Goal: Task Accomplishment & Management: Manage account settings

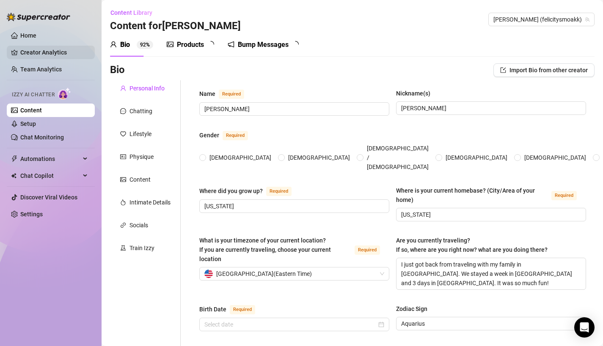
radio input "true"
checkbox input "true"
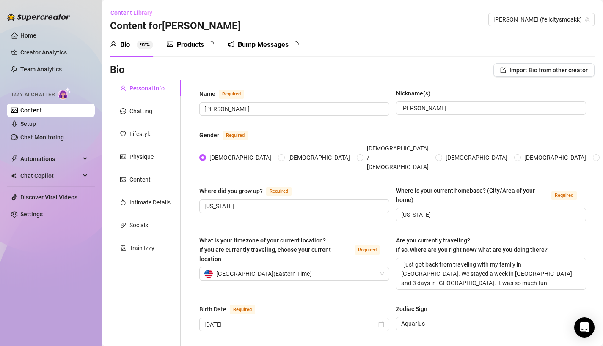
type input "[DATE]"
click at [147, 177] on div "Content" at bounding box center [139, 179] width 21 height 9
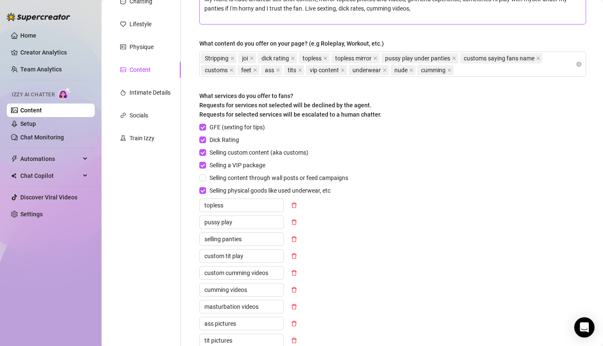
scroll to position [292, 0]
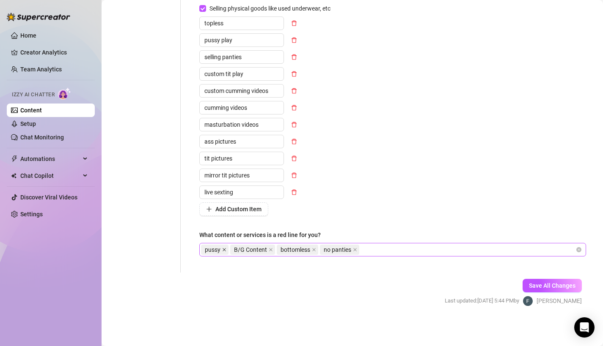
click at [225, 250] on icon "close" at bounding box center [224, 250] width 4 height 4
click at [283, 249] on icon "close" at bounding box center [285, 250] width 4 height 4
click at [283, 249] on icon "close" at bounding box center [282, 249] width 3 height 3
click at [537, 292] on button "Save All Changes" at bounding box center [551, 286] width 59 height 14
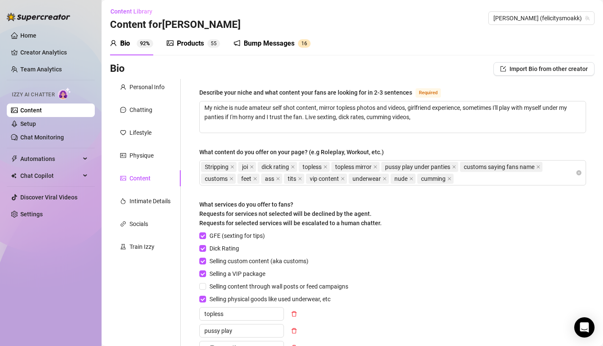
scroll to position [0, 0]
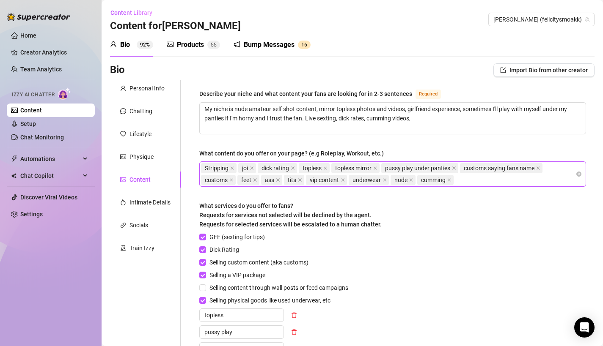
click at [483, 186] on div "Stripping [PERSON_NAME] rating topless topless mirror pussy play under panties …" at bounding box center [392, 174] width 387 height 25
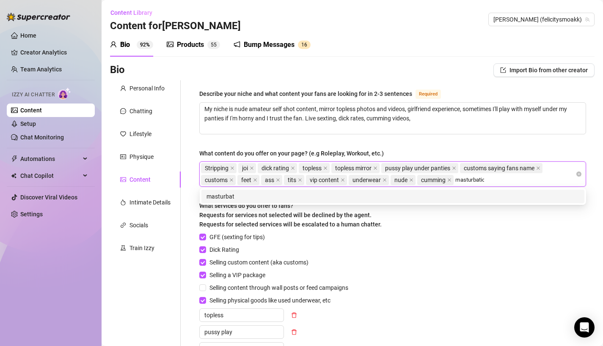
type input "masturbation"
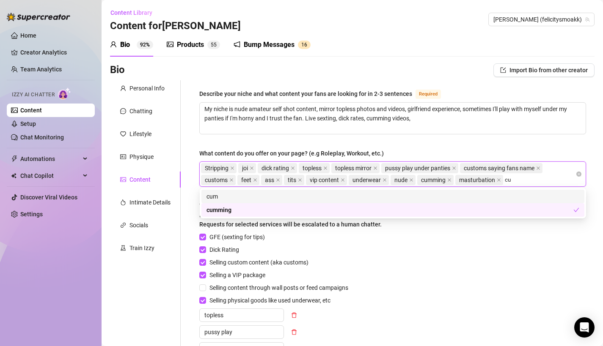
type input "c"
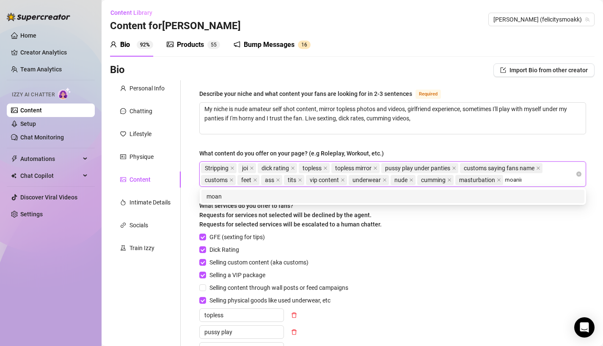
type input "moaning"
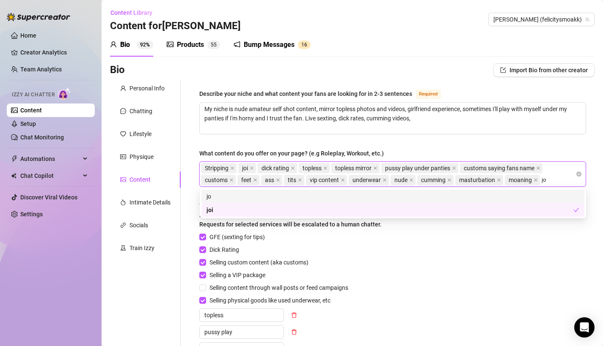
type input "j"
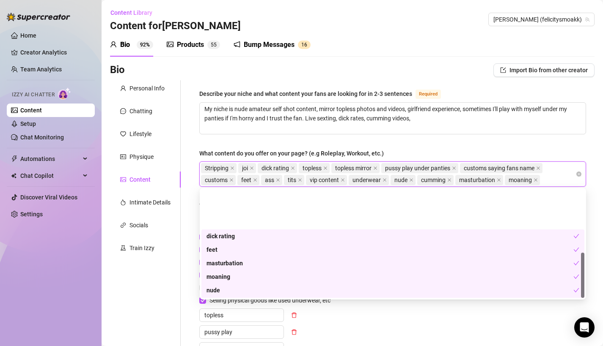
scroll to position [149, 0]
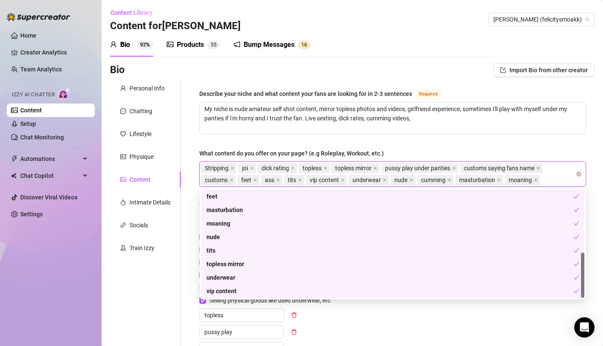
click at [444, 142] on div "Describe your niche and what content your fans are looking for in 2-3 sentences…" at bounding box center [392, 323] width 387 height 468
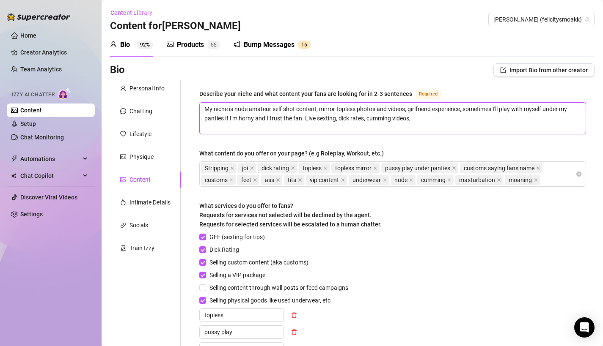
click at [249, 109] on textarea "My niche is nude amateur self shot content, mirror topless photos and videos, g…" at bounding box center [393, 118] width 386 height 31
click at [429, 111] on textarea "My niche is nude blonde amateur self shot content, mirror topless photos and vi…" at bounding box center [393, 118] width 386 height 31
click at [576, 116] on textarea "My niche is nude blonde amateur self shot content, mirror topless photos and vi…" at bounding box center [393, 118] width 386 height 31
click at [521, 123] on textarea "My niche is nude blonde amateur self shot content, mirror topless photos and vi…" at bounding box center [393, 118] width 386 height 31
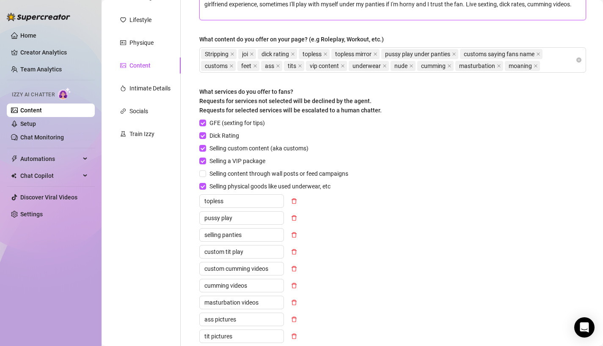
scroll to position [292, 0]
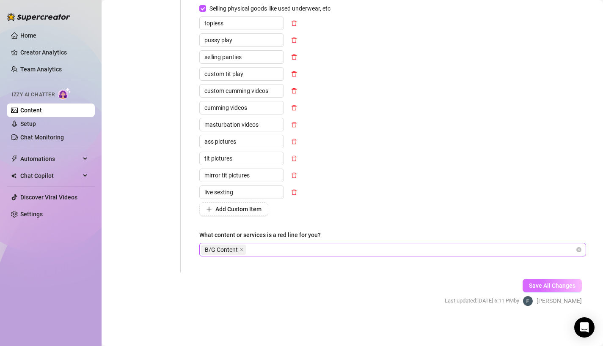
click at [560, 285] on span "Save All Changes" at bounding box center [552, 286] width 47 height 7
type textarea "My niche is nude blonde amateur self shot content, mirror topless photos and vi…"
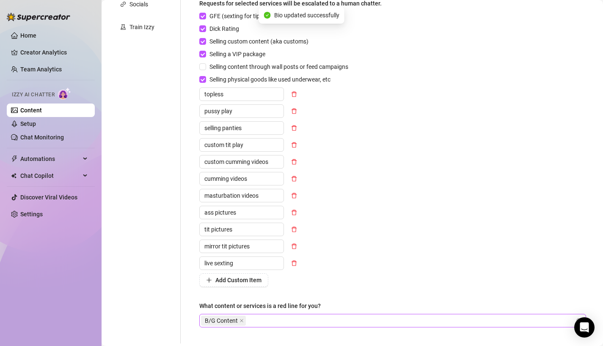
scroll to position [0, 0]
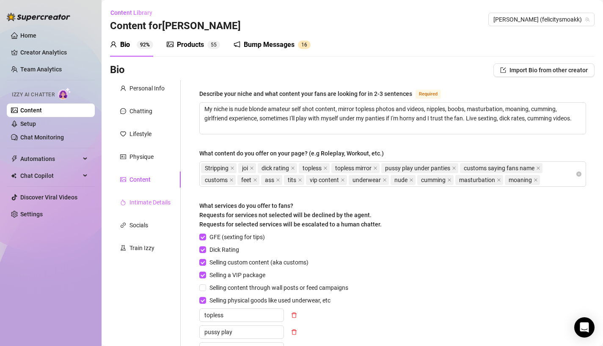
click at [156, 209] on div "Intimate Details" at bounding box center [145, 203] width 71 height 16
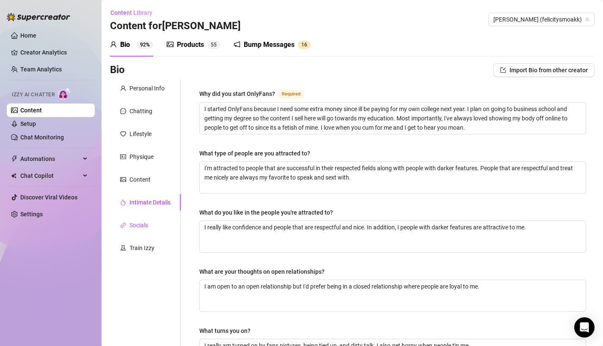
click at [148, 228] on div "Socials" at bounding box center [138, 225] width 19 height 9
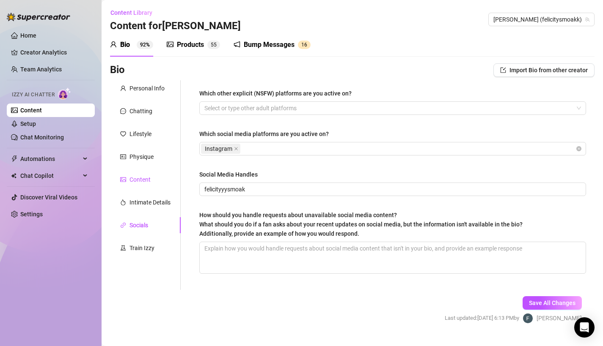
click at [143, 184] on div "Content" at bounding box center [139, 179] width 21 height 9
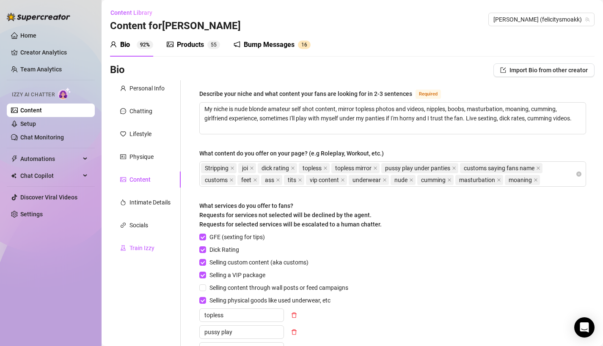
click at [137, 249] on div "Train Izzy" at bounding box center [141, 248] width 25 height 9
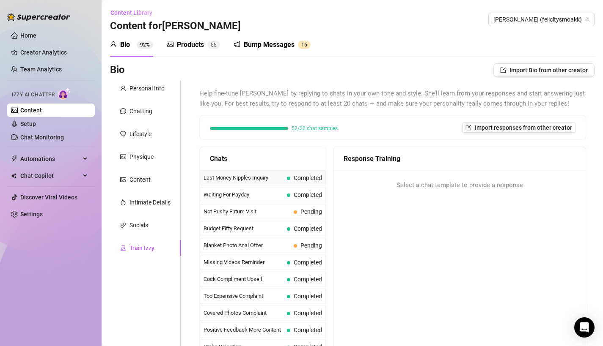
click at [282, 178] on span "Last Money Nipples Inquiry" at bounding box center [243, 178] width 80 height 8
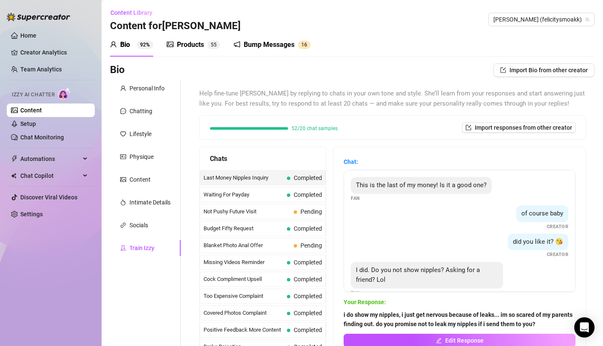
scroll to position [15, 0]
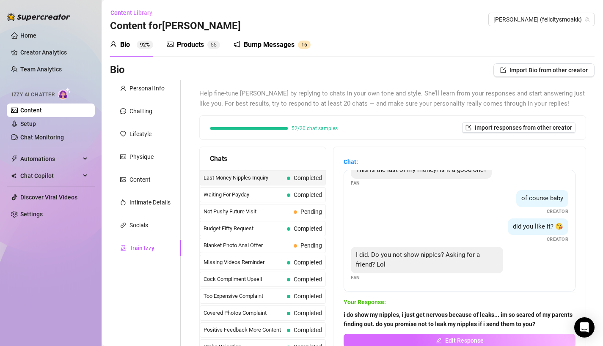
click at [422, 335] on button "Edit Response" at bounding box center [459, 341] width 232 height 14
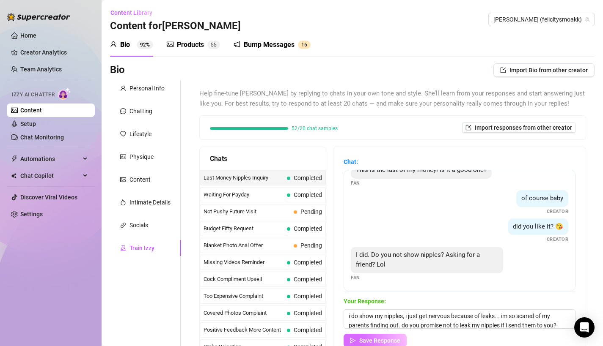
click at [395, 342] on span "Save Response" at bounding box center [379, 341] width 41 height 7
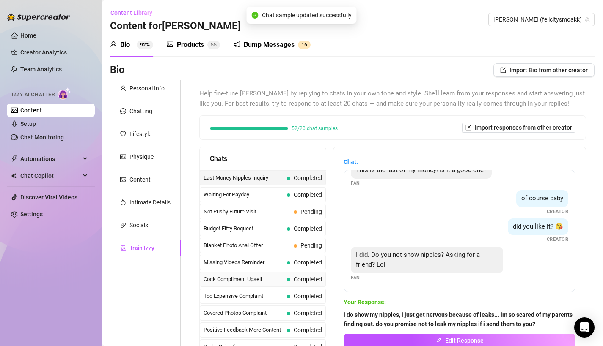
click at [258, 277] on span "Cock Compliment Upsell" at bounding box center [243, 279] width 80 height 8
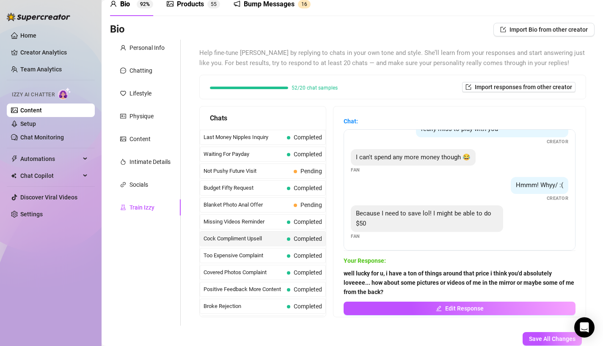
scroll to position [45, 0]
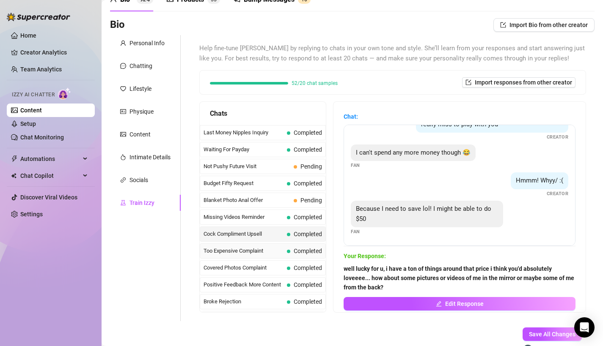
click at [278, 250] on span "Too Expensive Complaint" at bounding box center [243, 251] width 80 height 8
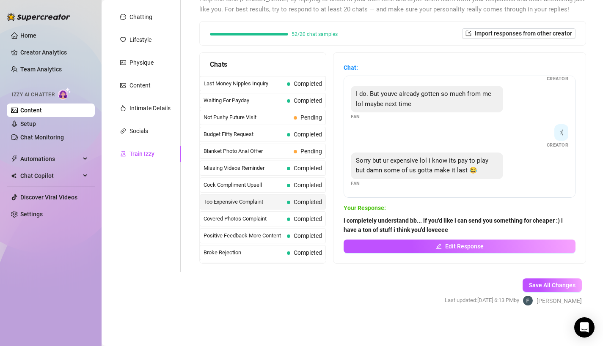
scroll to position [0, 0]
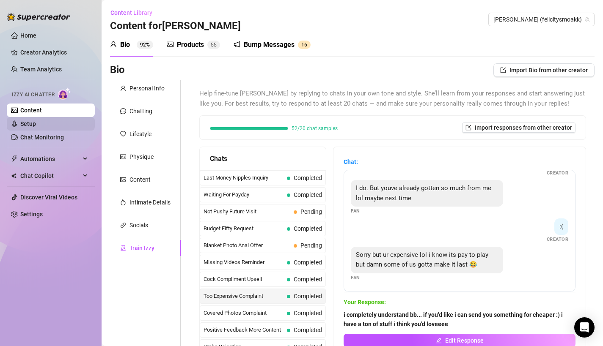
click at [36, 123] on link "Setup" at bounding box center [28, 124] width 16 height 7
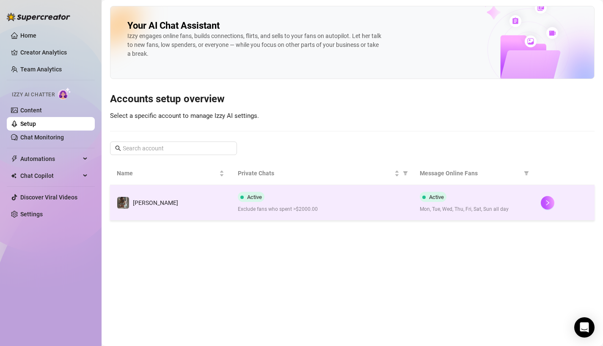
click at [206, 202] on td "[PERSON_NAME]" at bounding box center [170, 203] width 121 height 36
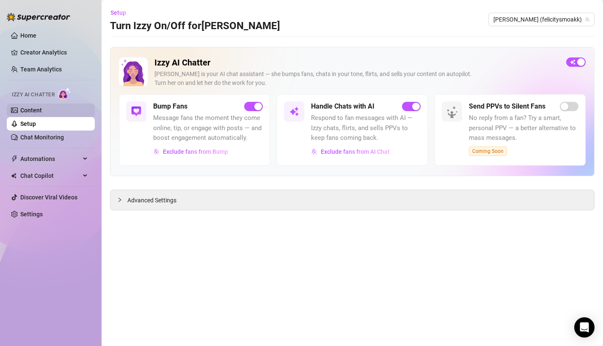
click at [36, 112] on link "Content" at bounding box center [31, 110] width 22 height 7
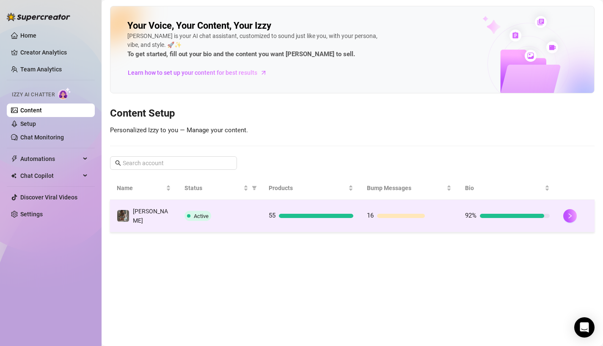
click at [216, 214] on div "Active" at bounding box center [219, 216] width 71 height 10
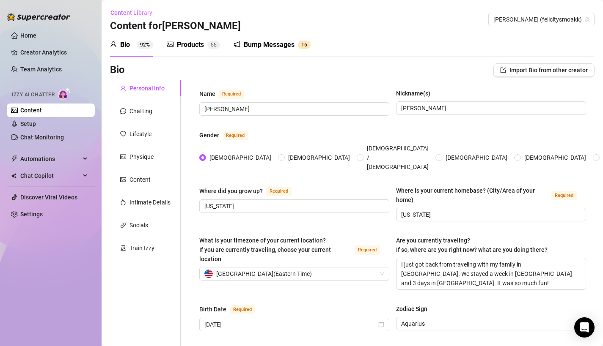
click at [185, 46] on div "Products" at bounding box center [190, 45] width 27 height 10
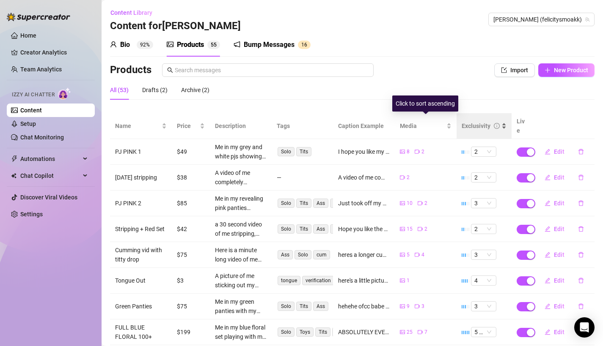
click at [461, 121] on div "Exclusivity" at bounding box center [483, 125] width 45 height 9
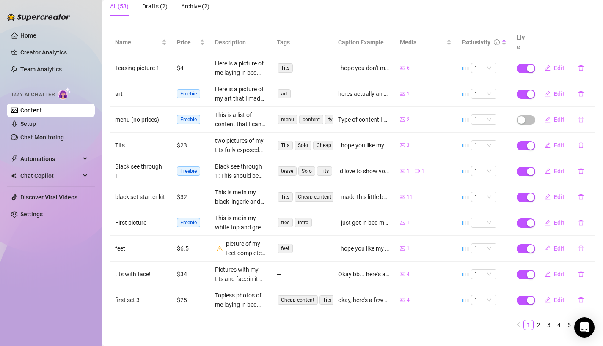
scroll to position [91, 0]
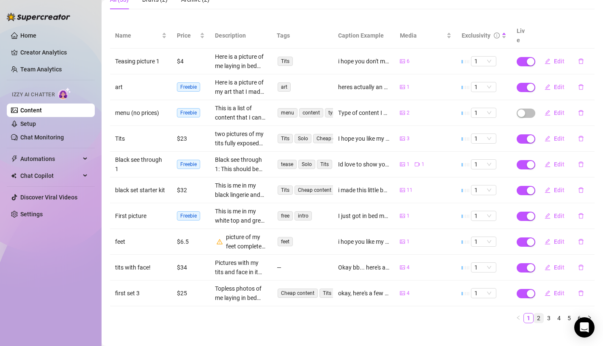
click at [541, 314] on link "2" at bounding box center [538, 318] width 9 height 9
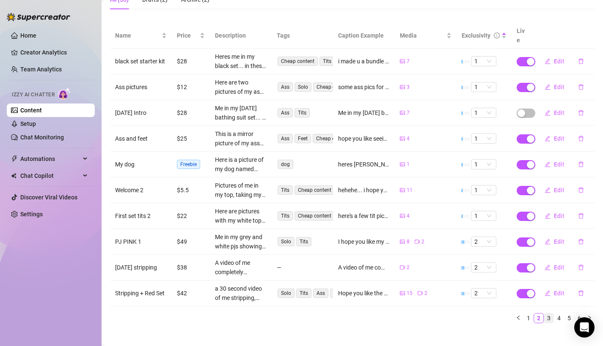
click at [546, 314] on link "3" at bounding box center [548, 318] width 9 height 9
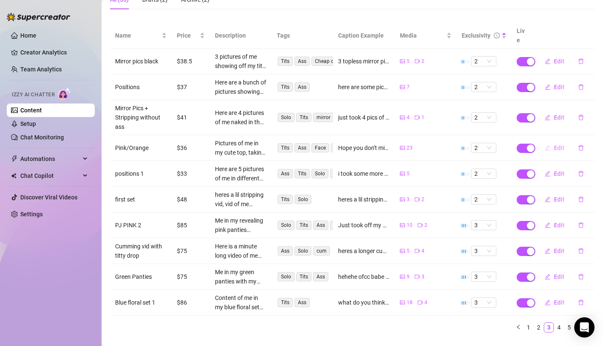
click at [546, 145] on icon "edit" at bounding box center [547, 147] width 5 height 5
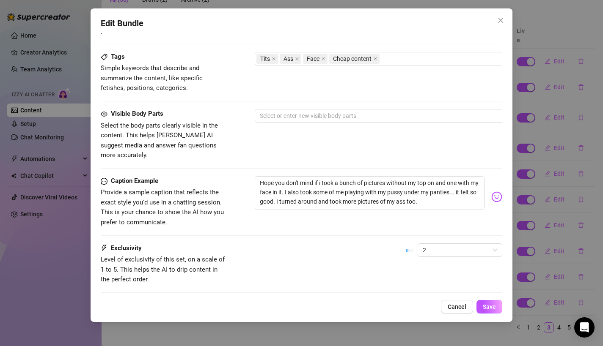
scroll to position [507, 0]
click at [295, 115] on div at bounding box center [398, 116] width 284 height 12
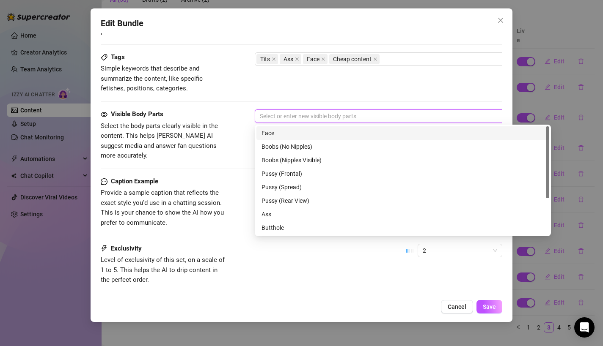
click at [292, 134] on div "Face" at bounding box center [402, 133] width 283 height 9
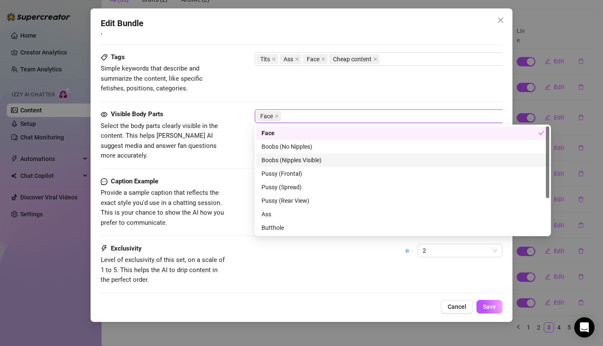
click at [293, 160] on div "Boobs (Nipples Visible)" at bounding box center [402, 160] width 283 height 9
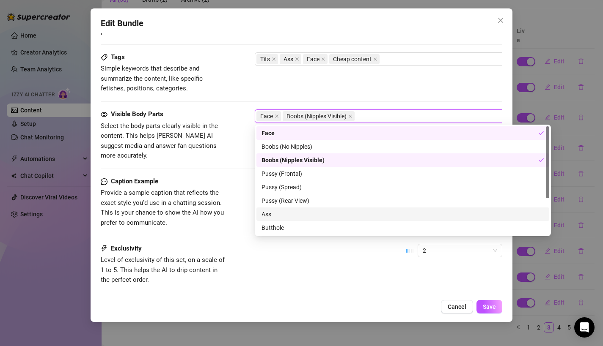
click at [285, 216] on div "Ass" at bounding box center [402, 214] width 283 height 9
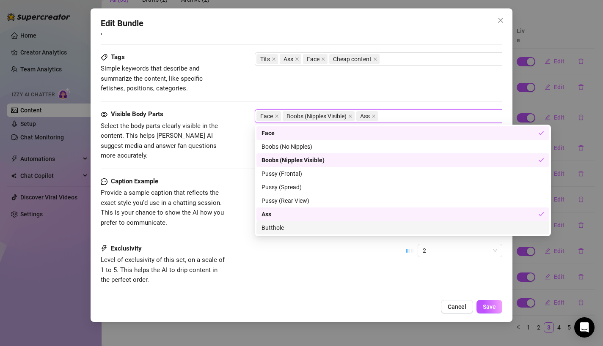
click at [225, 220] on div "Caption Example Provide a sample caption that reflects the exact style you'd us…" at bounding box center [302, 210] width 402 height 67
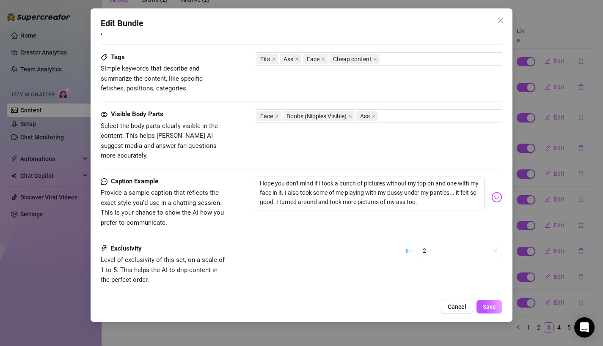
scroll to position [550, 0]
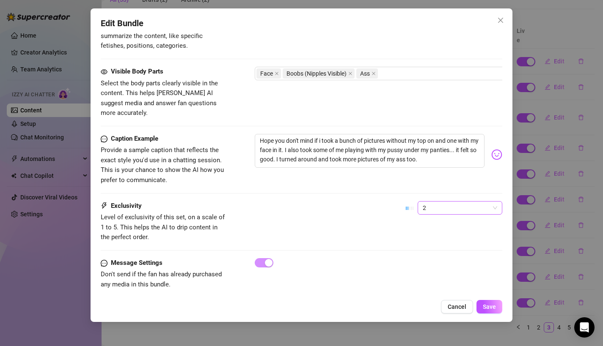
click at [461, 202] on span "2" at bounding box center [460, 208] width 74 height 13
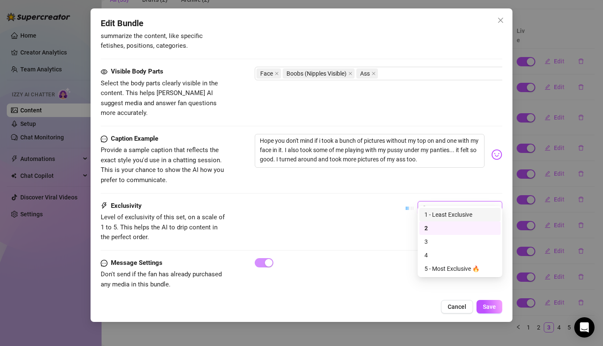
click at [442, 215] on div "1 - Least Exclusive" at bounding box center [459, 214] width 71 height 9
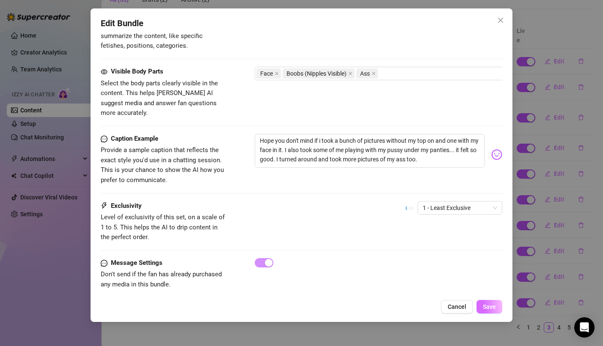
click at [488, 303] on button "Save" at bounding box center [489, 307] width 26 height 14
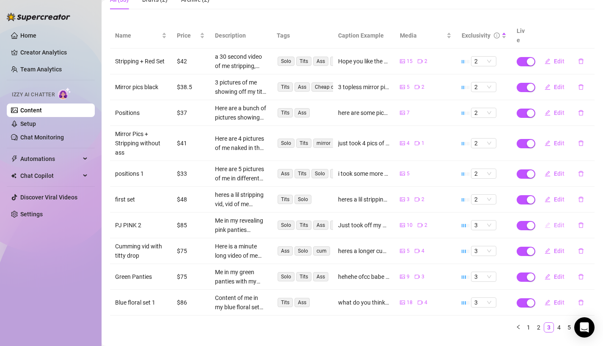
click at [554, 222] on span "Edit" at bounding box center [559, 225] width 11 height 7
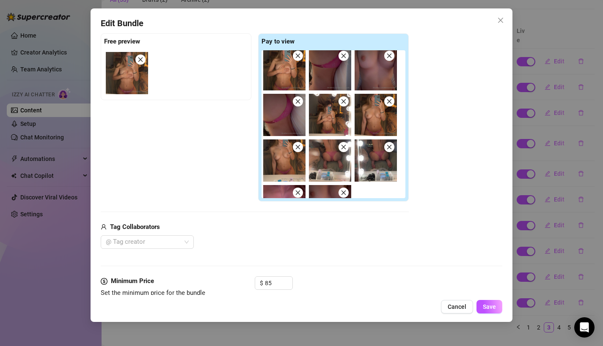
scroll to position [0, 0]
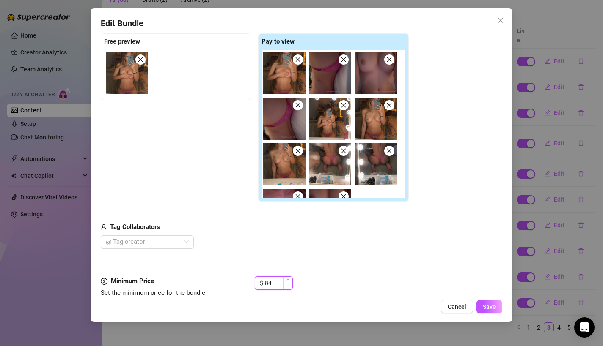
click at [288, 287] on icon "down" at bounding box center [287, 286] width 3 height 3
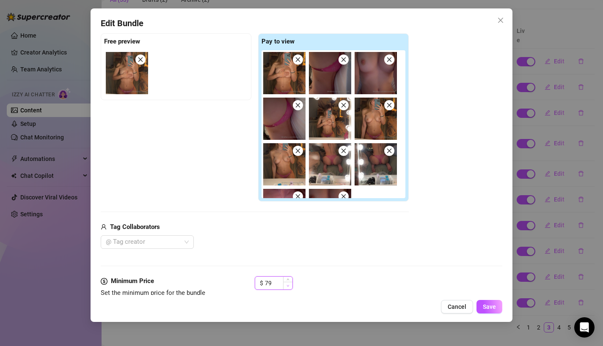
click at [288, 287] on icon "down" at bounding box center [287, 286] width 3 height 3
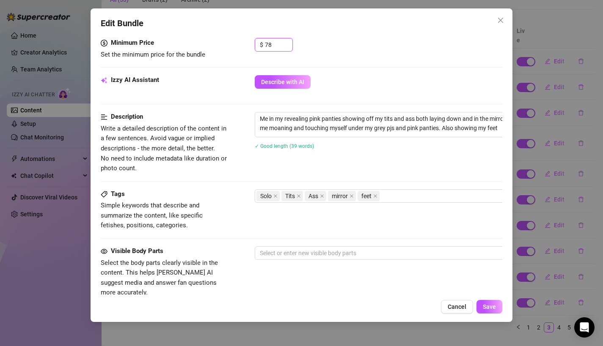
scroll to position [384, 0]
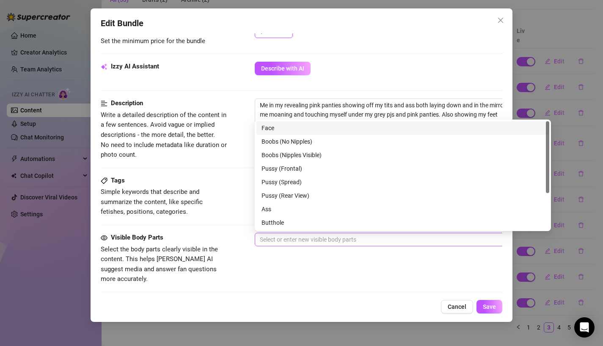
click at [282, 244] on div at bounding box center [398, 240] width 284 height 12
click at [269, 131] on div "Face" at bounding box center [402, 127] width 283 height 9
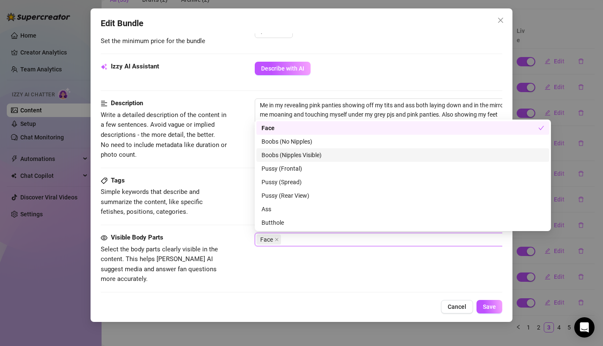
click at [281, 152] on div "Boobs (Nipples Visible)" at bounding box center [402, 155] width 283 height 9
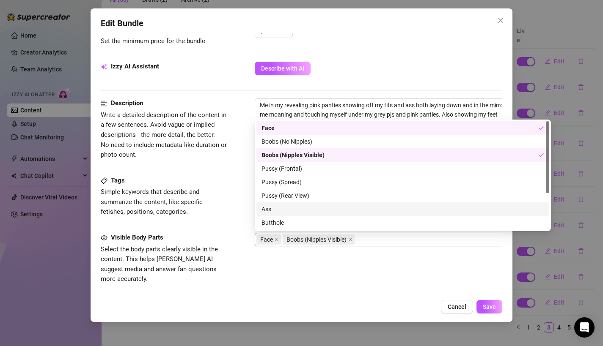
click at [268, 206] on div "Ass" at bounding box center [402, 209] width 283 height 9
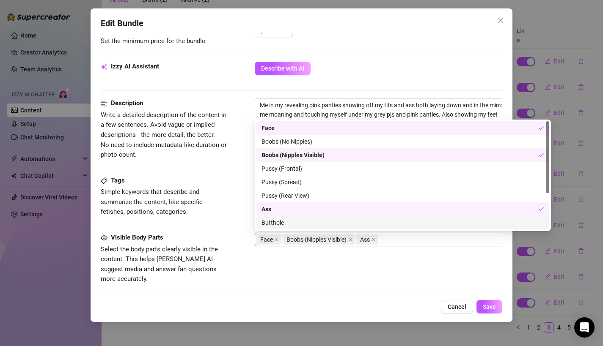
click at [231, 259] on div "Visible Body Parts Select the body parts clearly visible in the content. This h…" at bounding box center [302, 259] width 402 height 52
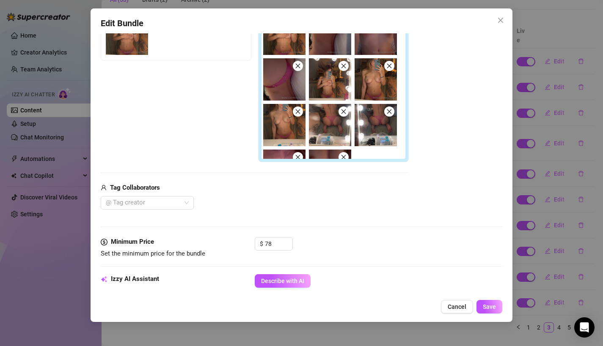
scroll to position [181, 0]
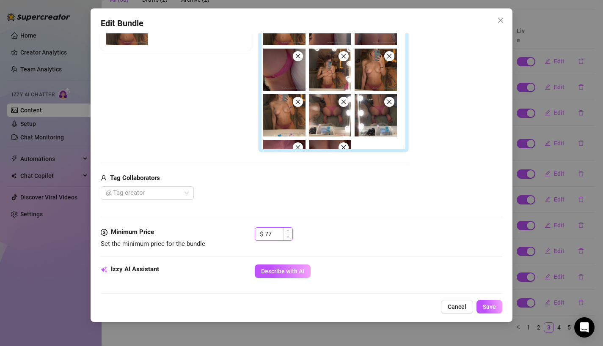
click at [286, 239] on span "Decrease Value" at bounding box center [287, 237] width 9 height 8
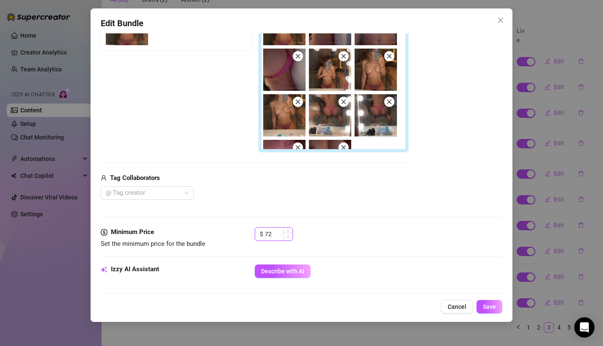
click at [286, 239] on span "Decrease Value" at bounding box center [287, 237] width 9 height 8
click at [288, 231] on icon "up" at bounding box center [287, 232] width 3 height 3
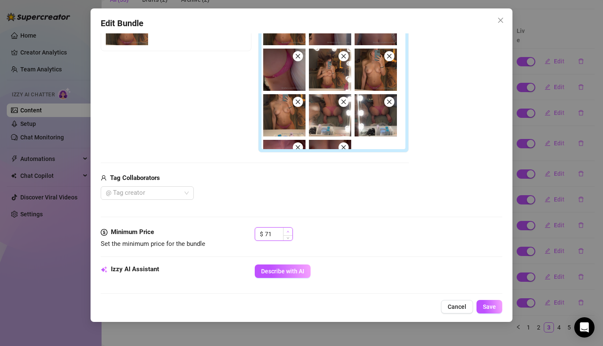
click at [288, 229] on span "Increase Value" at bounding box center [287, 232] width 9 height 8
type input "72"
click at [288, 229] on span "Increase Value" at bounding box center [287, 232] width 9 height 8
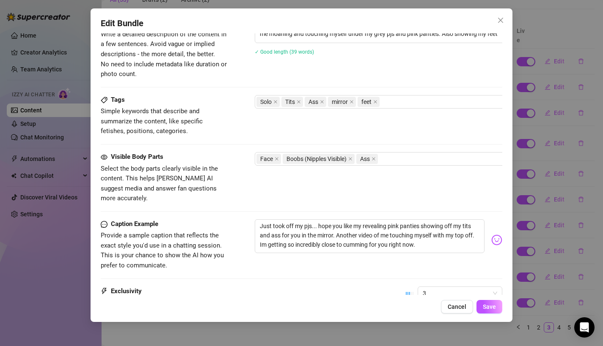
scroll to position [550, 0]
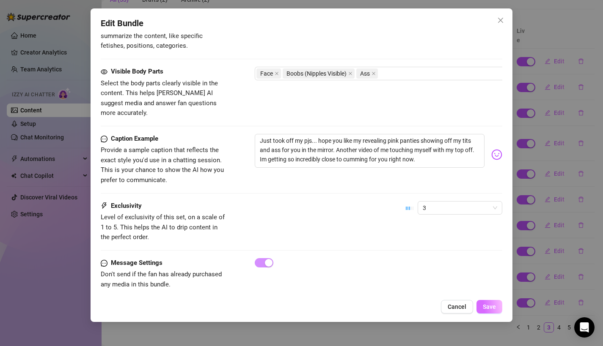
click at [485, 309] on span "Save" at bounding box center [489, 307] width 13 height 7
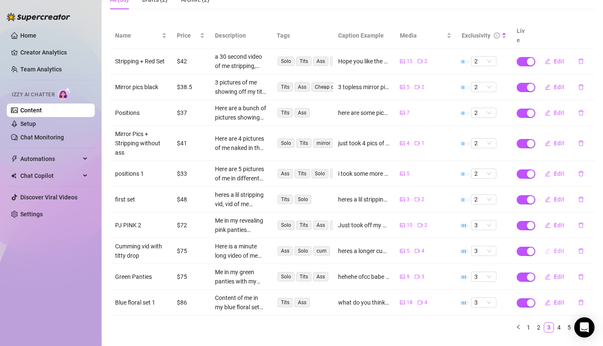
click at [545, 248] on icon "edit" at bounding box center [547, 250] width 5 height 5
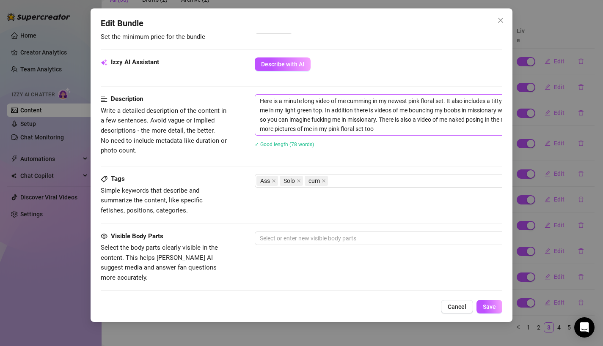
scroll to position [412, 0]
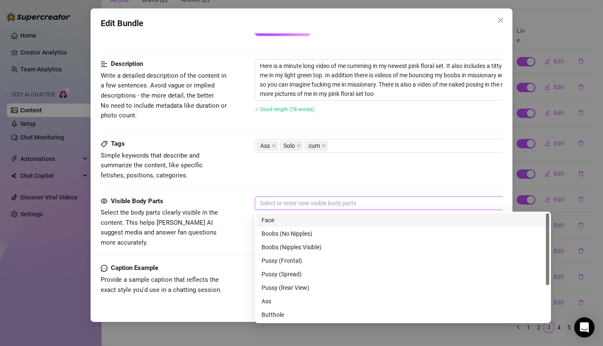
click at [296, 203] on div at bounding box center [398, 204] width 284 height 12
click at [294, 222] on div "Face" at bounding box center [402, 220] width 283 height 9
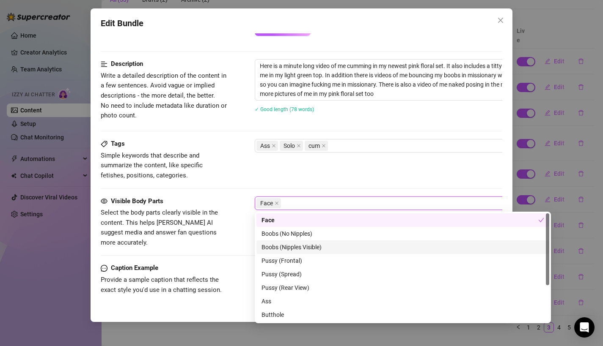
click at [290, 244] on div "Boobs (Nipples Visible)" at bounding box center [402, 247] width 283 height 9
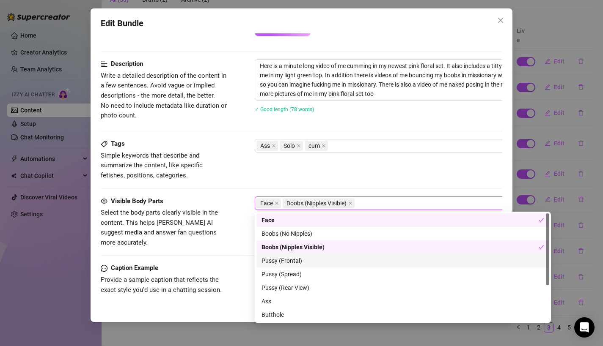
click at [288, 264] on div "Pussy (Frontal)" at bounding box center [402, 260] width 283 height 9
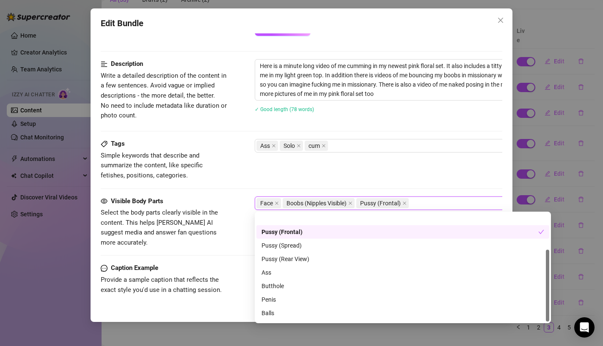
scroll to position [54, 0]
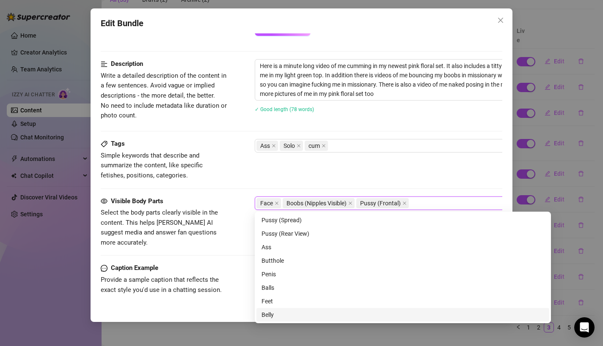
click at [268, 313] on div "Belly" at bounding box center [402, 314] width 283 height 9
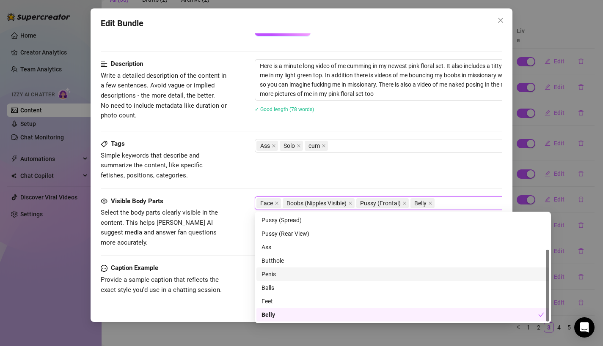
click at [186, 276] on span "Provide a sample caption that reflects the exact style you'd use in a chatting …" at bounding box center [162, 295] width 123 height 38
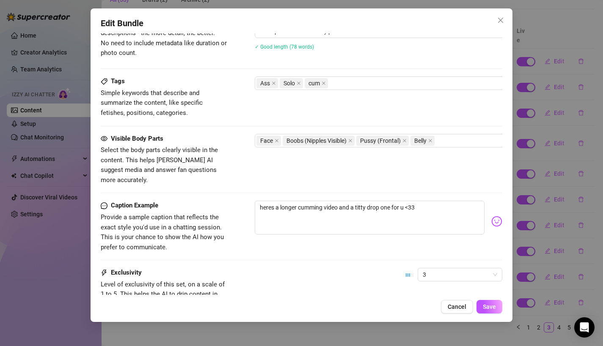
scroll to position [542, 0]
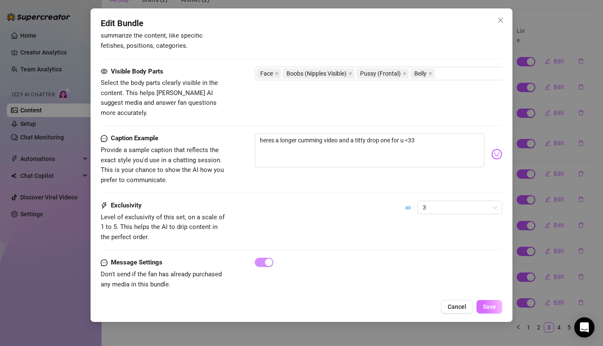
click at [485, 307] on span "Save" at bounding box center [489, 307] width 13 height 7
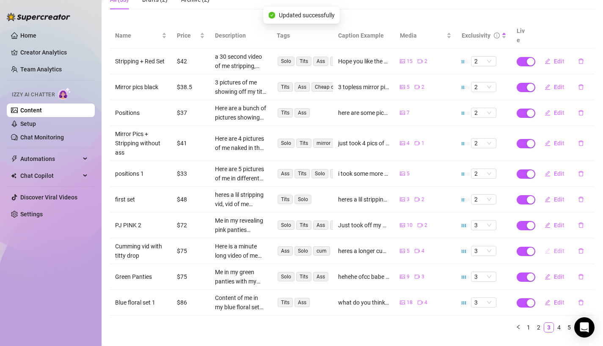
click at [550, 247] on button "Edit" at bounding box center [554, 251] width 33 height 14
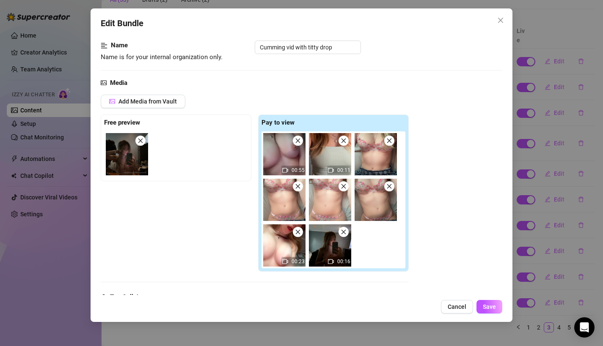
scroll to position [51, 0]
click at [489, 310] on span "Save" at bounding box center [489, 307] width 13 height 7
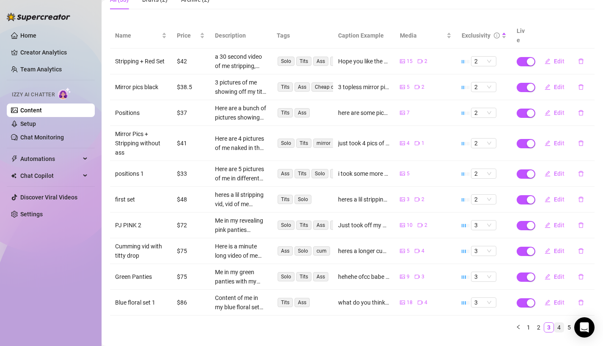
click at [556, 323] on link "4" at bounding box center [558, 327] width 9 height 9
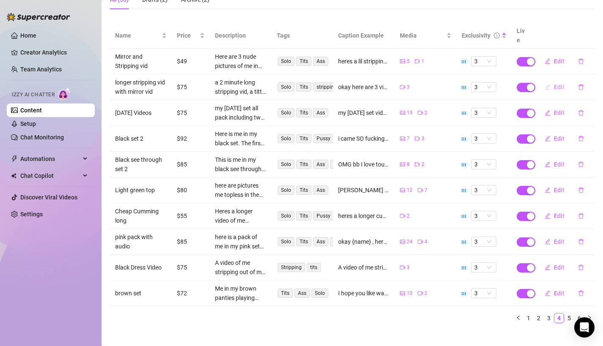
click at [555, 84] on span "Edit" at bounding box center [559, 87] width 11 height 7
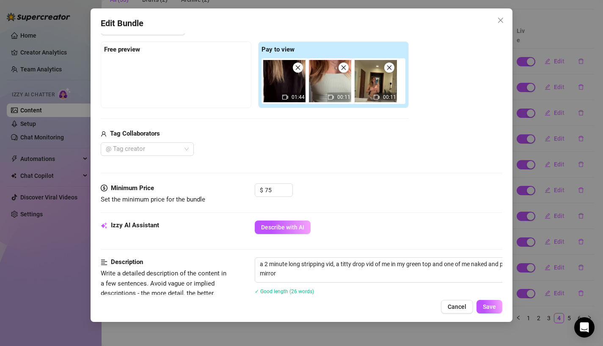
scroll to position [127, 0]
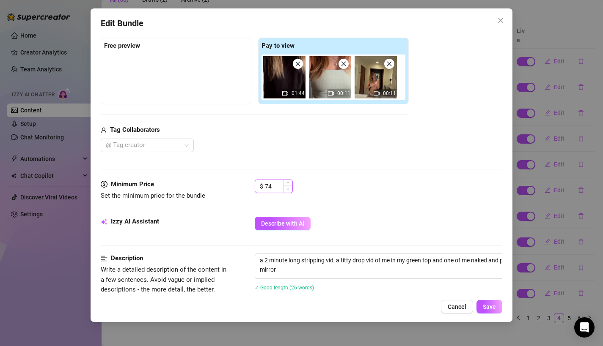
click at [288, 189] on icon "down" at bounding box center [287, 189] width 3 height 3
type input "72"
click at [287, 190] on icon "down" at bounding box center [287, 189] width 3 height 3
click at [488, 307] on span "Save" at bounding box center [489, 307] width 13 height 7
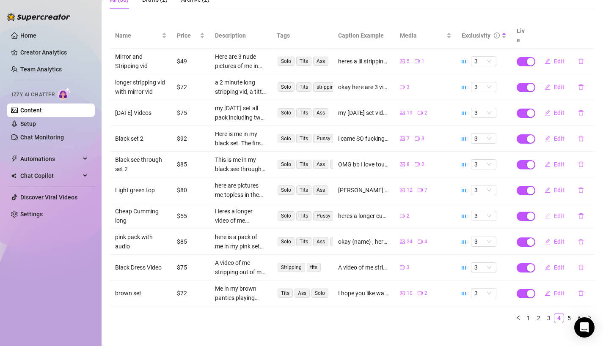
click at [544, 213] on icon "edit" at bounding box center [547, 216] width 6 height 6
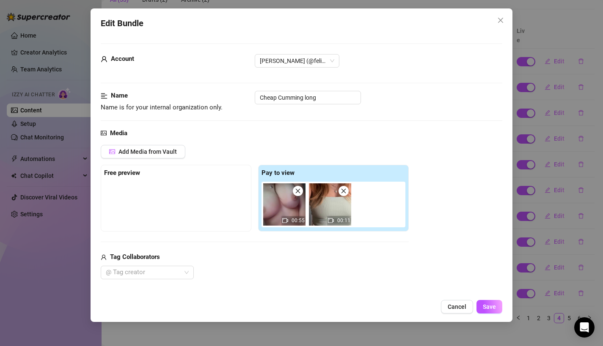
click at [541, 197] on div "Edit Bundle Account [PERSON_NAME] (@felicitysmoakk) Name Name is for your inter…" at bounding box center [301, 173] width 603 height 346
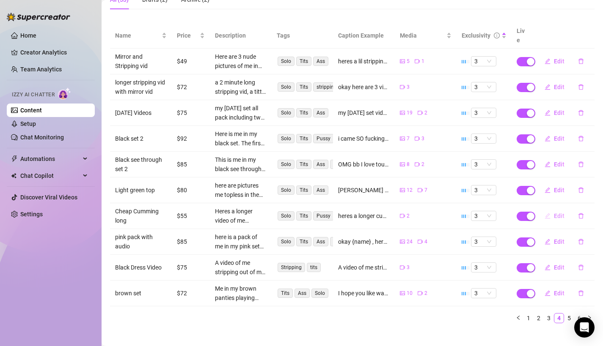
click at [552, 209] on button "Edit" at bounding box center [554, 216] width 33 height 14
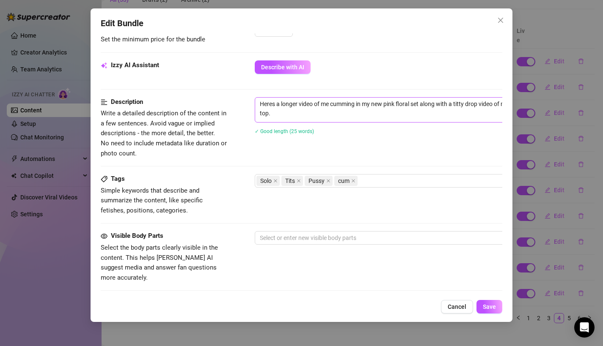
scroll to position [338, 0]
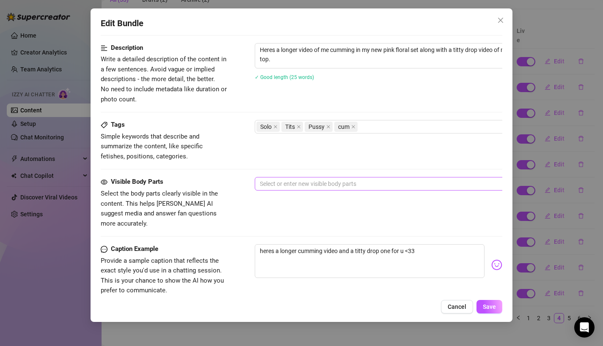
click at [293, 187] on div at bounding box center [398, 184] width 284 height 12
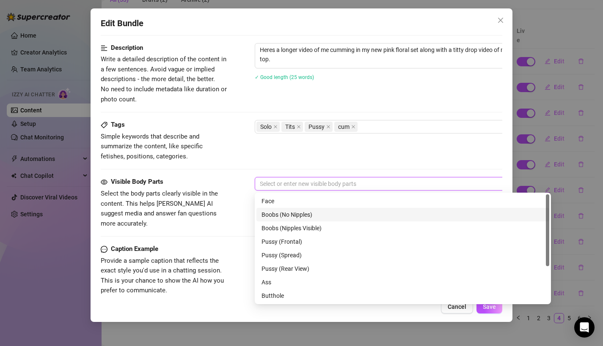
click at [277, 215] on div "Boobs (No Nipples)" at bounding box center [402, 214] width 283 height 9
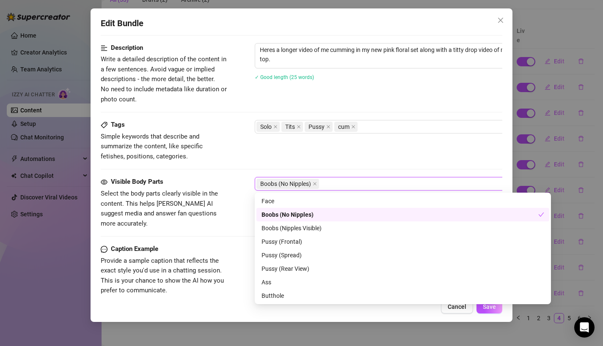
click at [277, 215] on div "Boobs (No Nipples)" at bounding box center [399, 214] width 277 height 9
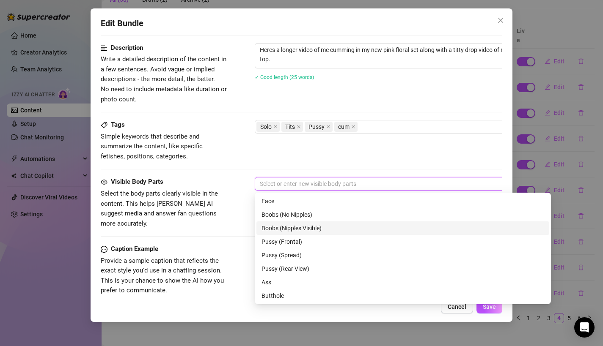
click at [276, 227] on div "Boobs (Nipples Visible)" at bounding box center [402, 228] width 283 height 9
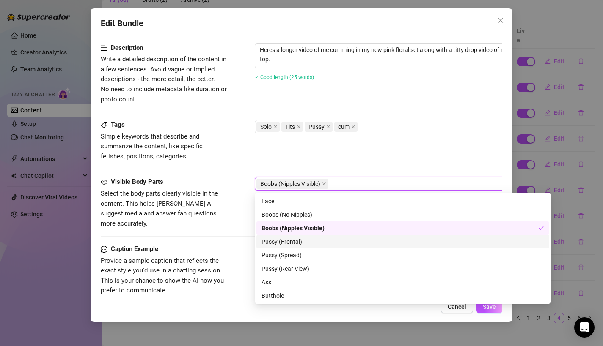
click at [276, 244] on div "Pussy (Frontal)" at bounding box center [402, 241] width 283 height 9
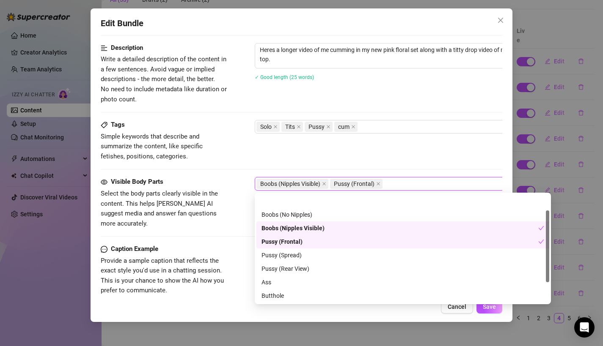
scroll to position [54, 0]
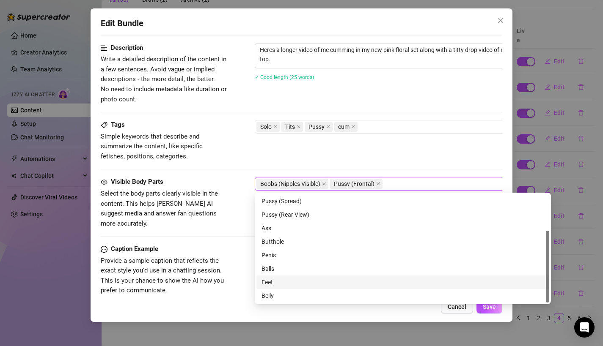
click at [272, 291] on div "Belly" at bounding box center [402, 295] width 283 height 9
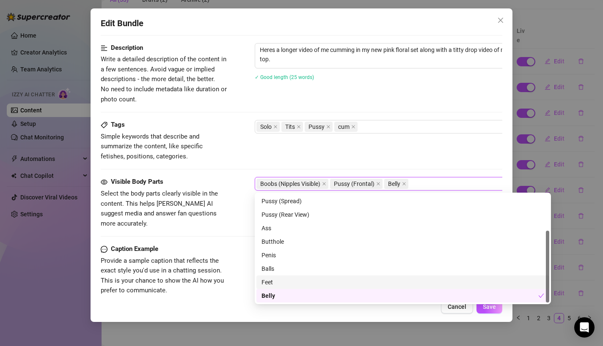
click at [223, 256] on span "Provide a sample caption that reflects the exact style you'd use in a chatting …" at bounding box center [164, 276] width 127 height 40
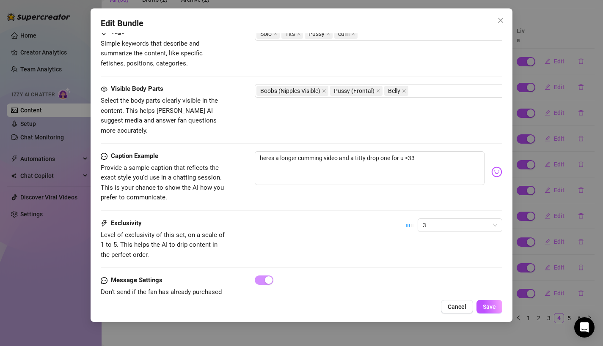
scroll to position [449, 0]
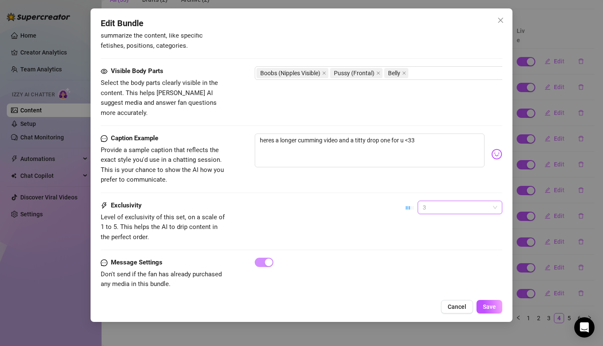
click at [462, 201] on span "3" at bounding box center [460, 207] width 74 height 13
click at [456, 201] on span "3" at bounding box center [460, 207] width 74 height 13
click at [490, 307] on span "Save" at bounding box center [489, 307] width 13 height 7
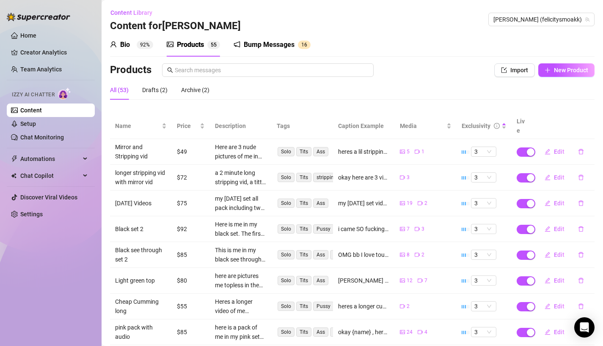
scroll to position [91, 0]
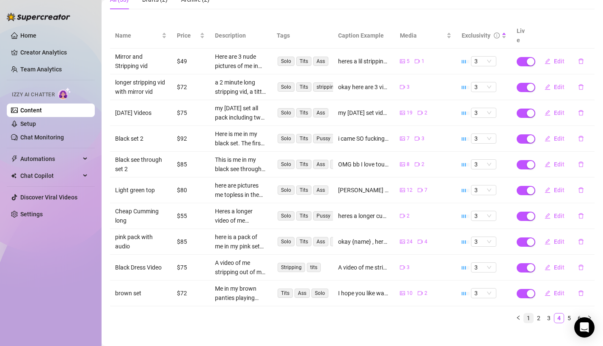
click at [526, 314] on link "1" at bounding box center [528, 318] width 9 height 9
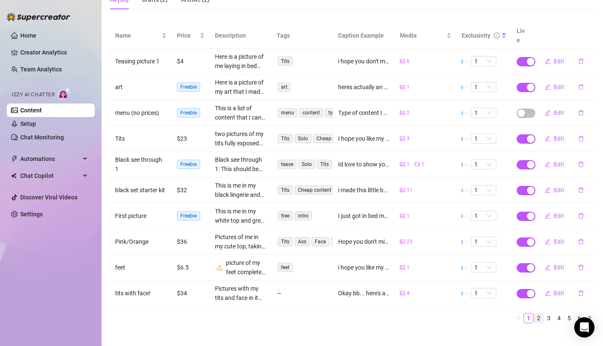
click at [540, 314] on link "2" at bounding box center [538, 318] width 9 height 9
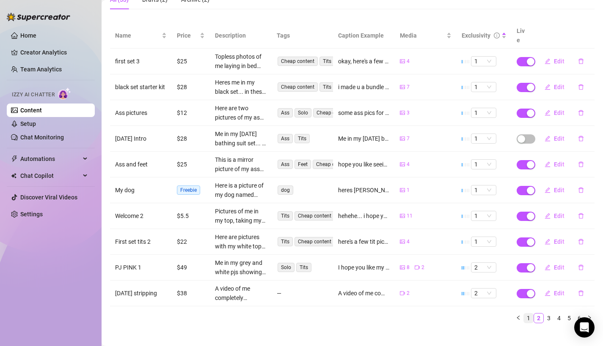
click at [527, 314] on link "1" at bounding box center [528, 318] width 9 height 9
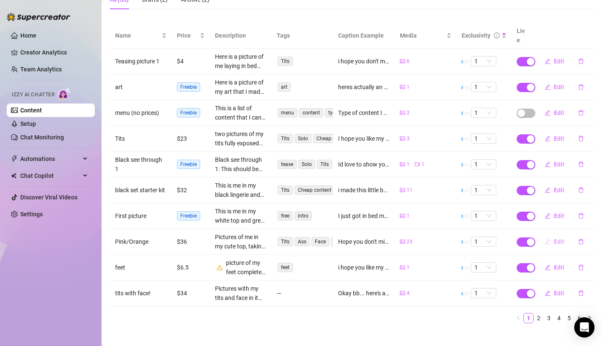
click at [550, 239] on span "button" at bounding box center [547, 242] width 6 height 7
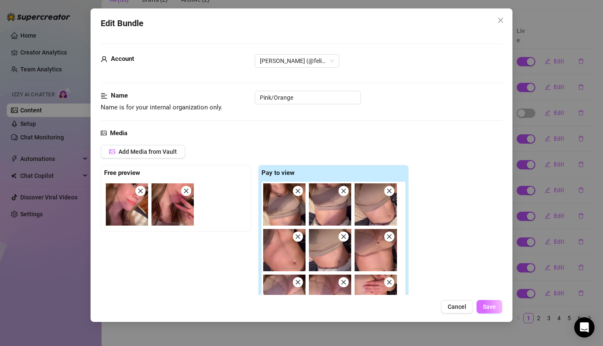
click at [485, 308] on span "Save" at bounding box center [489, 307] width 13 height 7
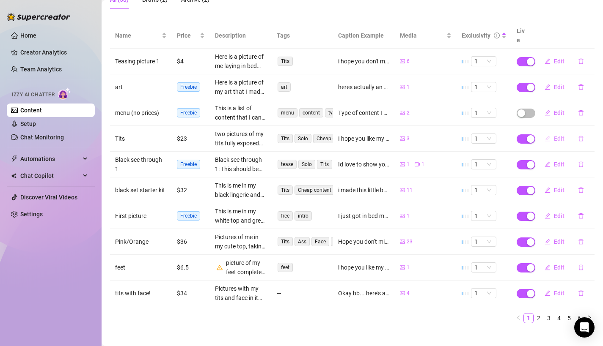
click at [546, 136] on icon "edit" at bounding box center [547, 138] width 5 height 5
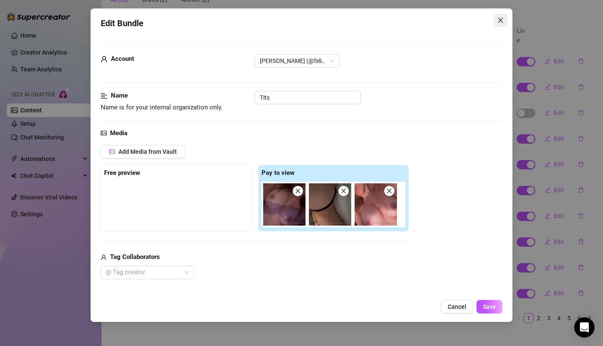
click at [502, 21] on icon "close" at bounding box center [500, 20] width 7 height 7
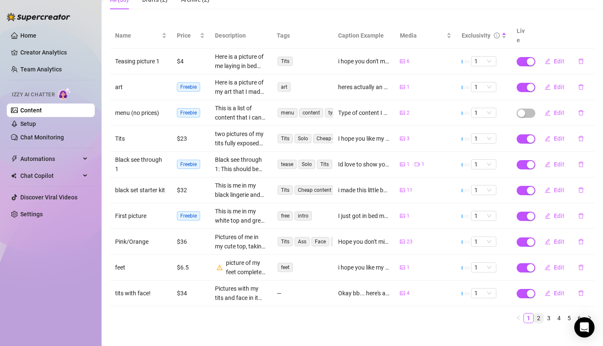
click at [540, 314] on link "2" at bounding box center [538, 318] width 9 height 9
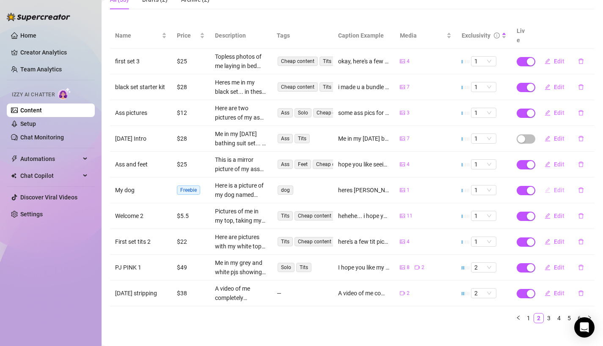
click at [560, 187] on span "Edit" at bounding box center [559, 190] width 11 height 7
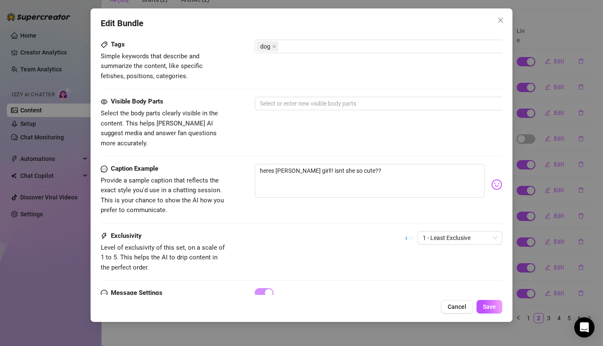
scroll to position [449, 0]
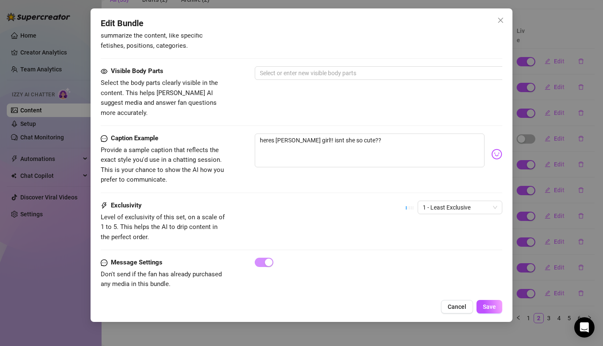
click at [543, 146] on div "Edit Bundle Account [PERSON_NAME] (@felicitysmoakk) Name Name is for your inter…" at bounding box center [301, 173] width 603 height 346
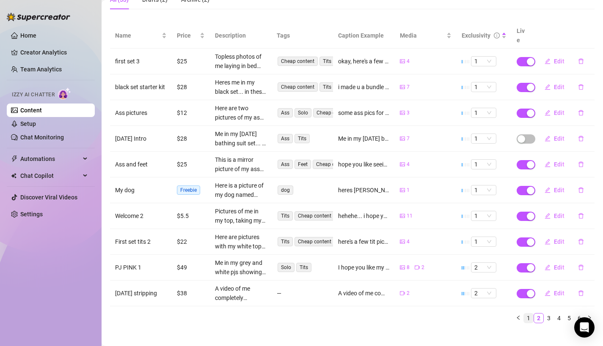
click at [528, 314] on link "1" at bounding box center [528, 318] width 9 height 9
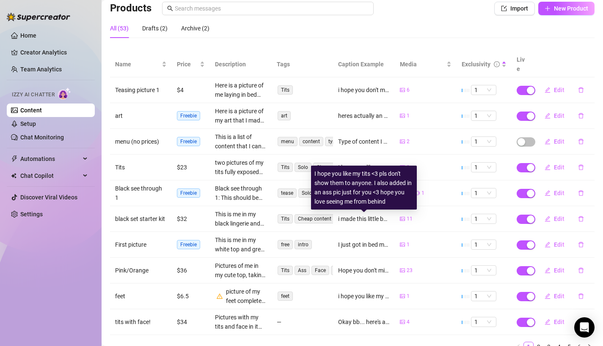
scroll to position [91, 0]
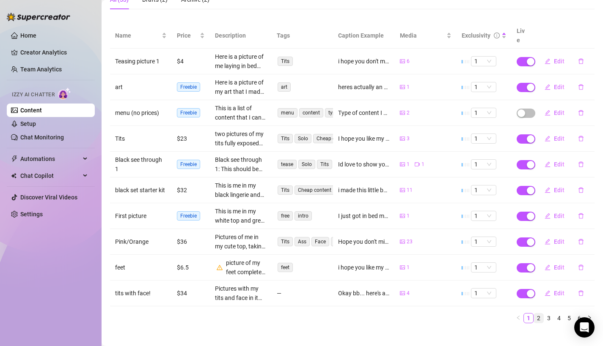
click at [536, 314] on link "2" at bounding box center [538, 318] width 9 height 9
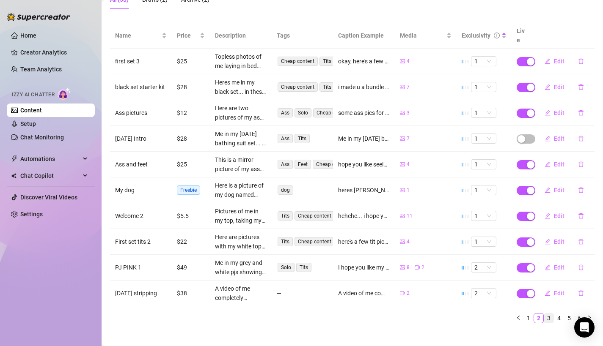
click at [545, 314] on link "3" at bounding box center [548, 318] width 9 height 9
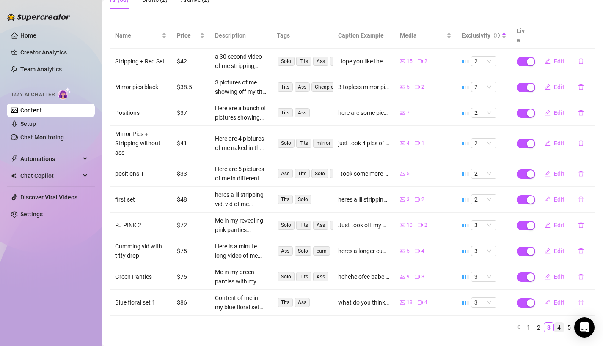
click at [560, 323] on link "4" at bounding box center [558, 327] width 9 height 9
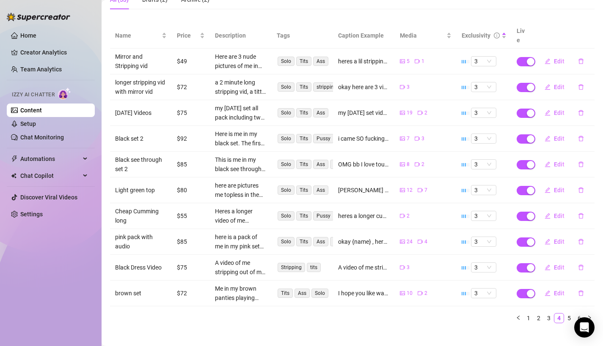
scroll to position [0, 0]
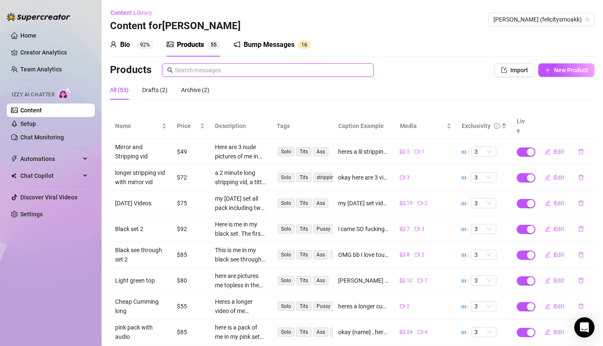
click at [241, 67] on input "text" at bounding box center [272, 70] width 194 height 9
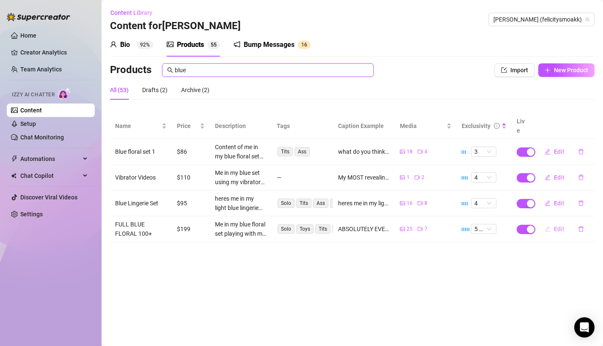
type input "blue"
click at [551, 222] on button "Edit" at bounding box center [554, 229] width 33 height 14
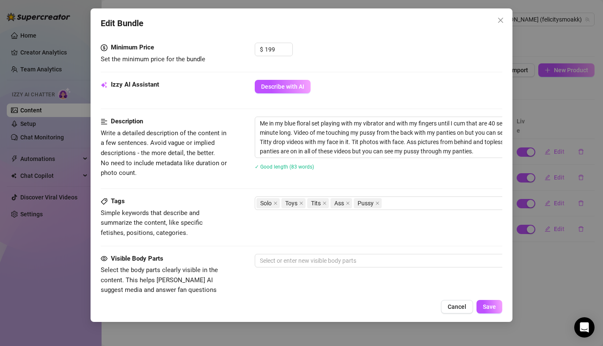
scroll to position [364, 0]
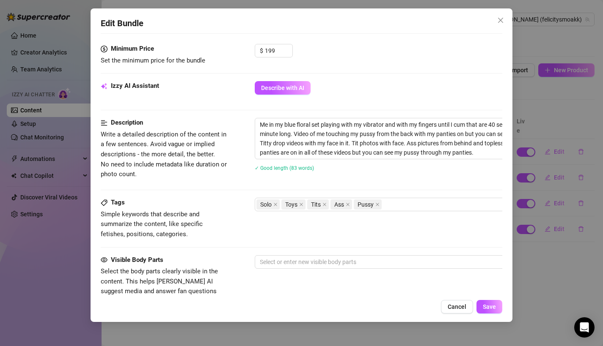
click at [335, 278] on div "Visible Body Parts Select the body parts clearly visible in the content. This h…" at bounding box center [302, 281] width 402 height 52
click at [333, 265] on div at bounding box center [398, 262] width 284 height 12
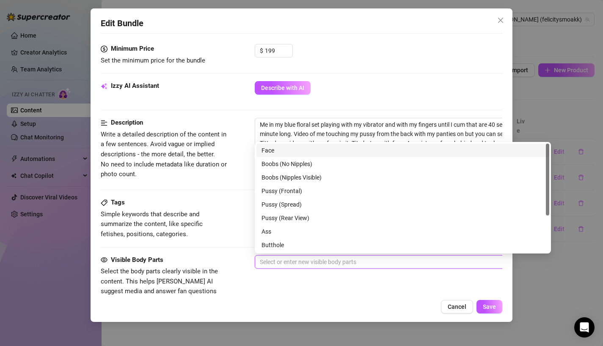
click at [300, 148] on div "Face" at bounding box center [402, 150] width 283 height 9
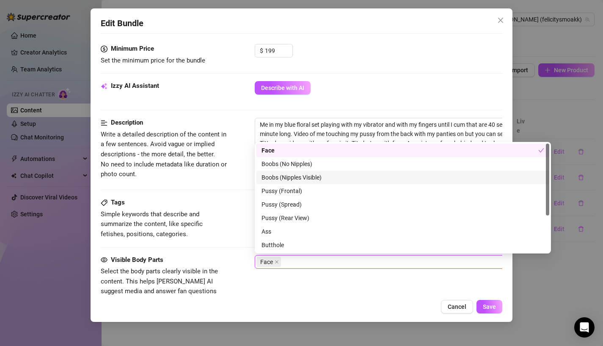
click at [295, 175] on div "Boobs (Nipples Visible)" at bounding box center [402, 177] width 283 height 9
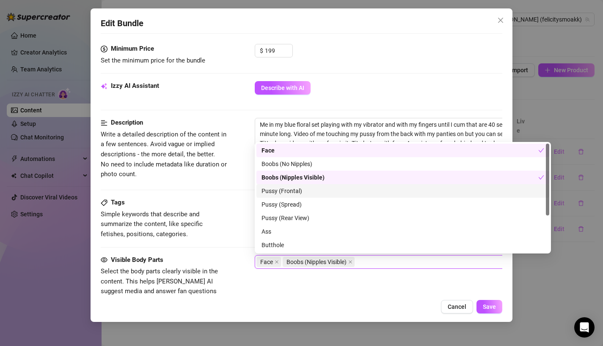
click at [296, 191] on div "Pussy (Frontal)" at bounding box center [402, 191] width 283 height 9
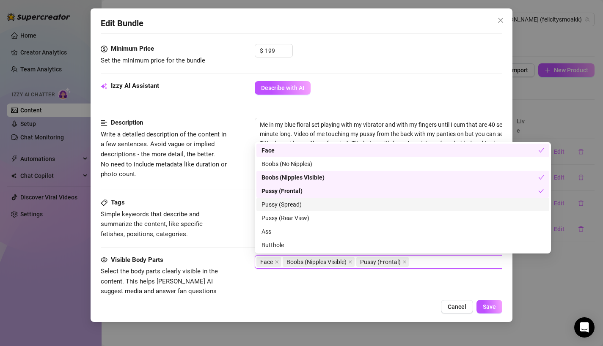
click at [293, 204] on div "Pussy (Spread)" at bounding box center [402, 204] width 283 height 9
click at [291, 208] on div "Pussy (Spread)" at bounding box center [399, 204] width 277 height 9
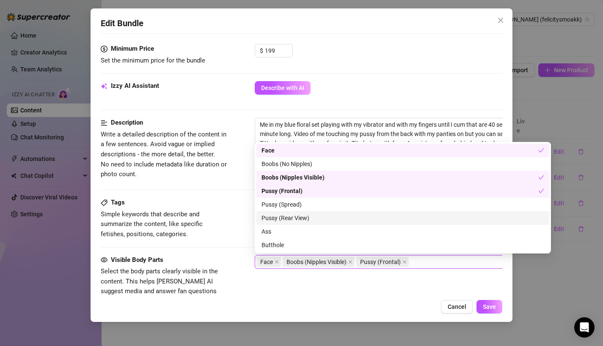
click at [289, 218] on div "Pussy (Rear View)" at bounding box center [402, 218] width 283 height 9
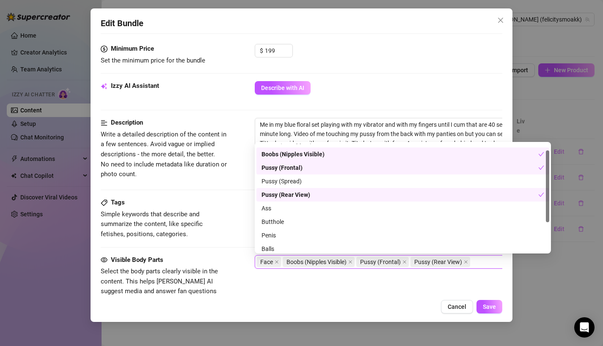
scroll to position [30, 0]
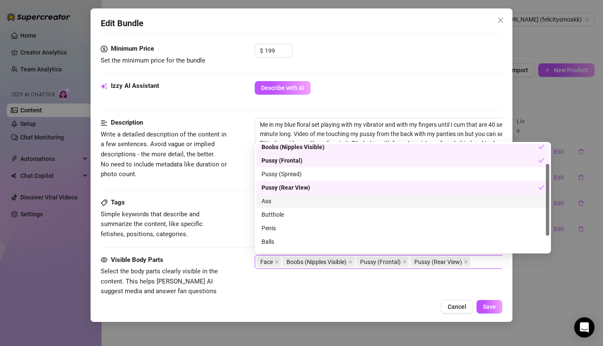
click at [275, 202] on div "Ass" at bounding box center [402, 201] width 283 height 9
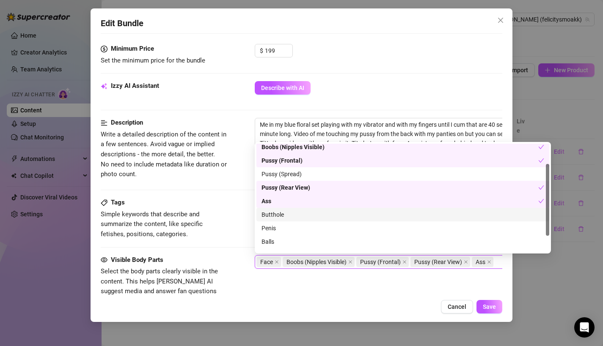
click at [277, 221] on div "Butthole" at bounding box center [402, 215] width 293 height 14
click at [278, 218] on div "Butthole" at bounding box center [399, 214] width 277 height 9
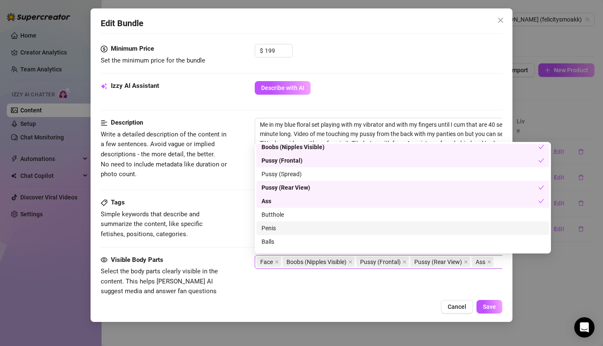
click at [276, 222] on div "Penis" at bounding box center [402, 229] width 293 height 14
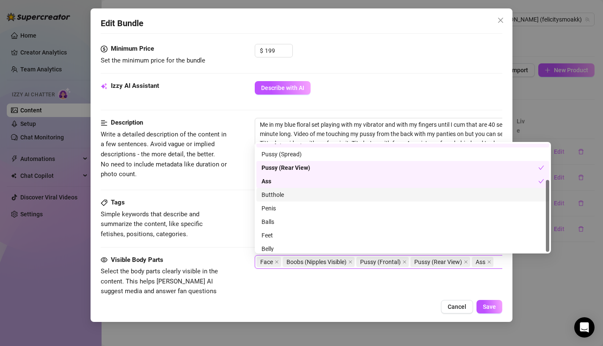
scroll to position [54, 0]
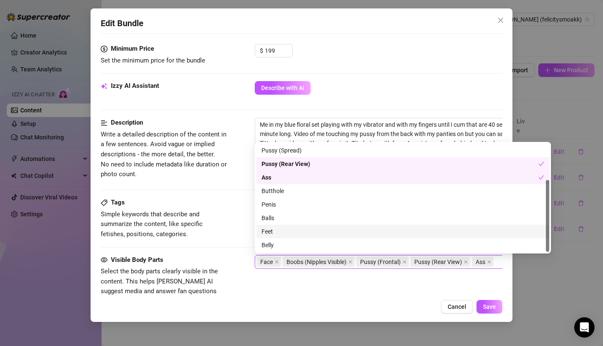
click at [272, 236] on div "Feet" at bounding box center [402, 231] width 283 height 9
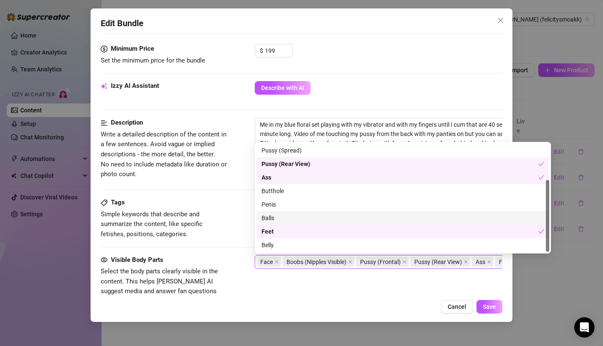
click at [272, 216] on div "Balls" at bounding box center [402, 218] width 283 height 9
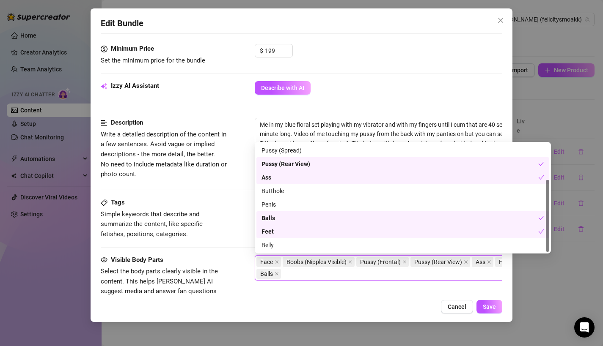
click at [272, 216] on div "Balls" at bounding box center [399, 218] width 277 height 9
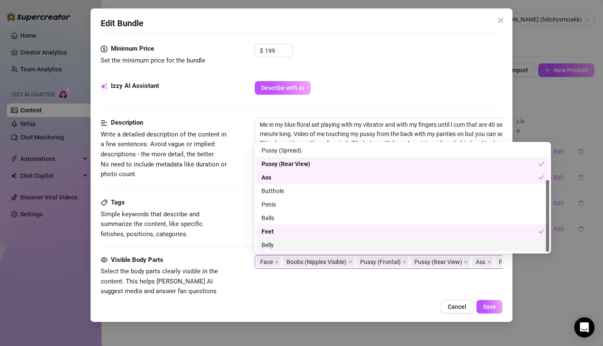
click at [269, 243] on div "Belly" at bounding box center [402, 245] width 283 height 9
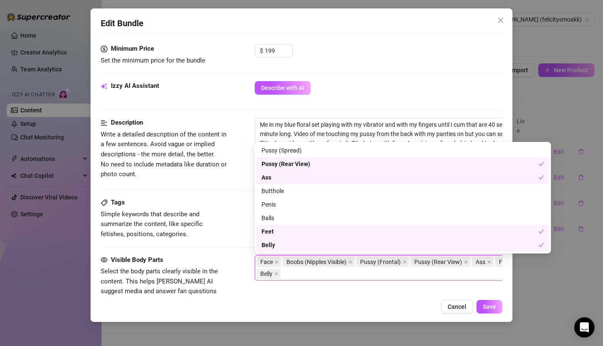
click at [220, 238] on span "Simple keywords that describe and summarize the content, like specific fetishes…" at bounding box center [164, 225] width 127 height 30
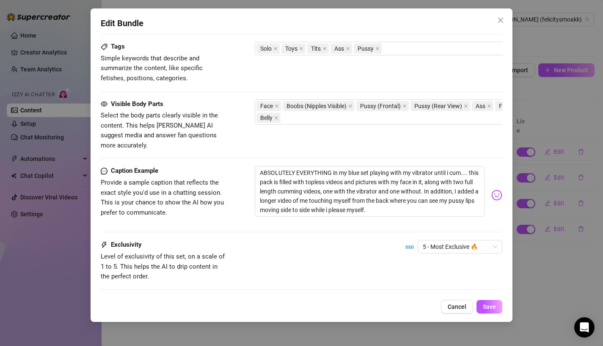
scroll to position [560, 0]
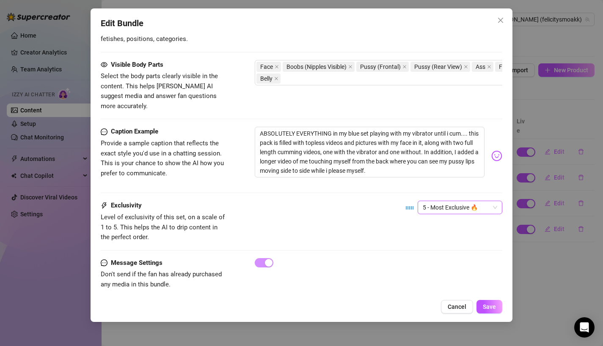
click at [436, 201] on span "5 - Most Exclusive 🔥" at bounding box center [460, 207] width 74 height 13
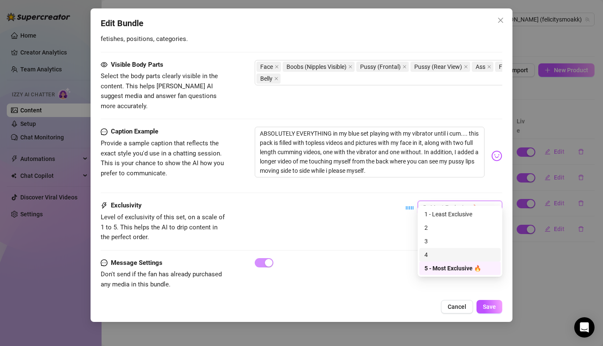
click at [436, 257] on div "4" at bounding box center [459, 254] width 71 height 9
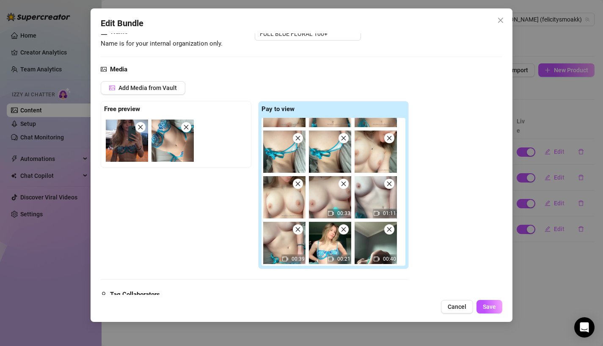
scroll to position [0, 0]
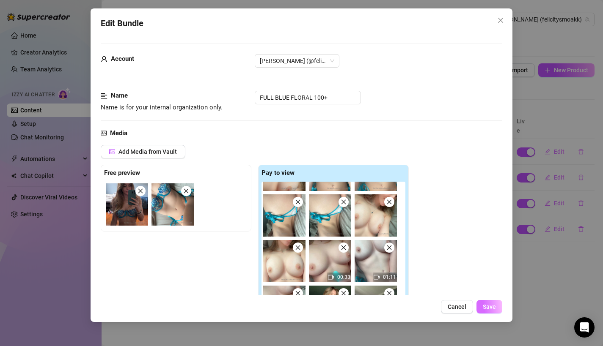
click at [492, 305] on span "Save" at bounding box center [489, 307] width 13 height 7
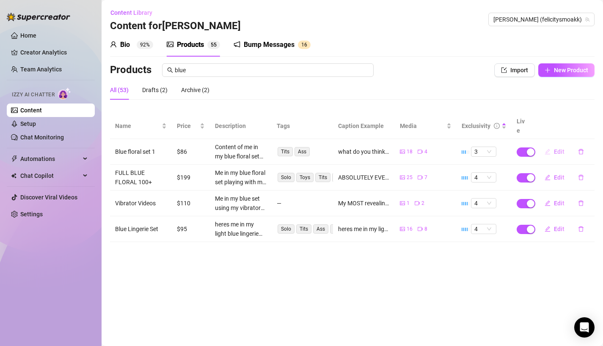
click at [552, 145] on button "Edit" at bounding box center [554, 152] width 33 height 14
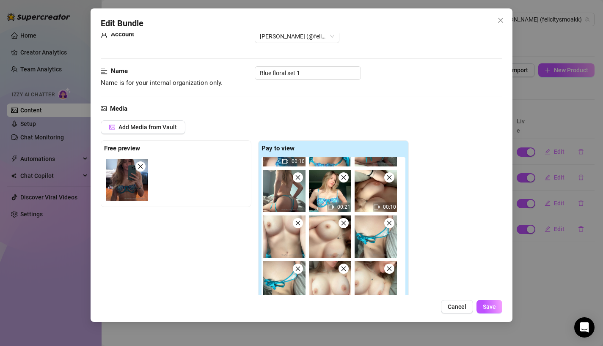
scroll to position [30, 0]
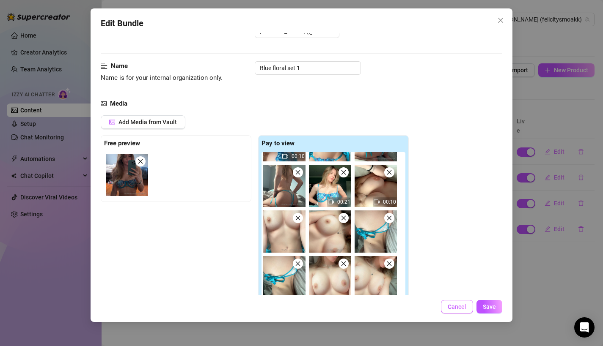
click at [461, 311] on button "Cancel" at bounding box center [457, 307] width 32 height 14
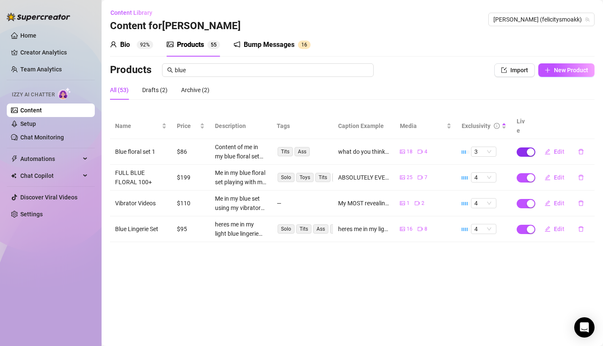
click at [526, 148] on button "button" at bounding box center [525, 152] width 19 height 9
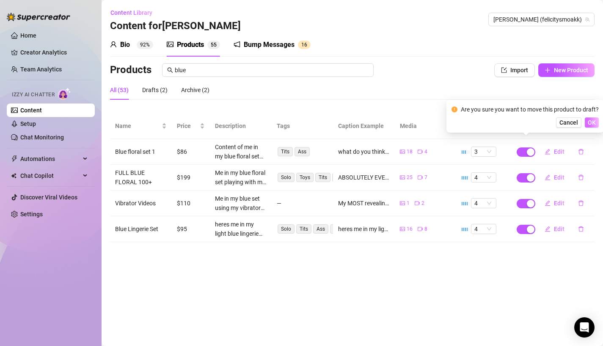
click at [587, 123] on span "OK" at bounding box center [591, 122] width 8 height 7
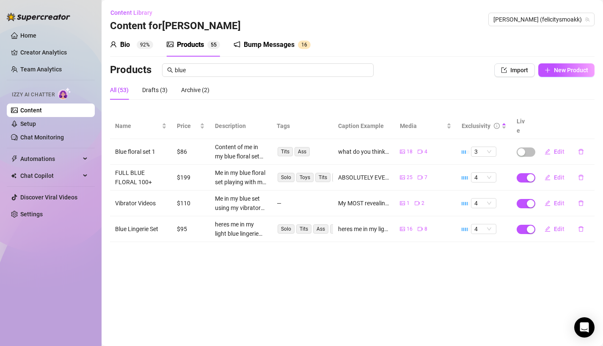
click at [147, 43] on sup "92%" at bounding box center [145, 45] width 16 height 8
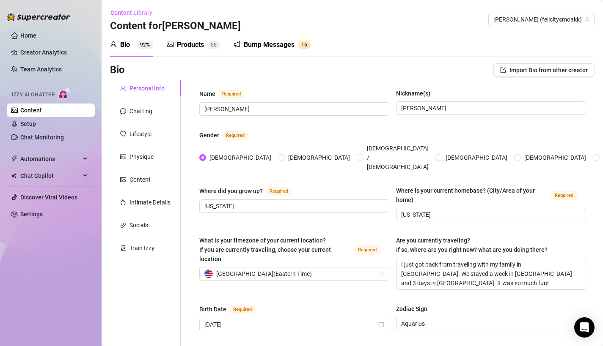
click at [182, 47] on div "Products" at bounding box center [190, 45] width 27 height 10
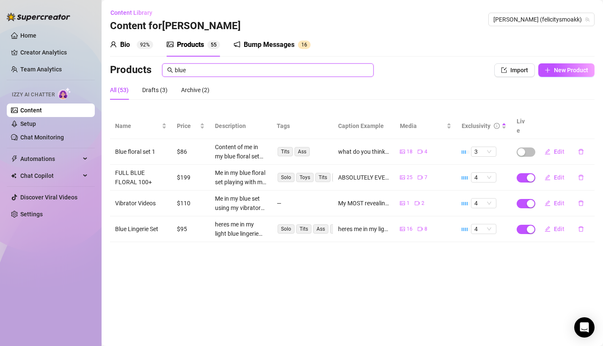
click at [287, 72] on input "blue" at bounding box center [272, 70] width 194 height 9
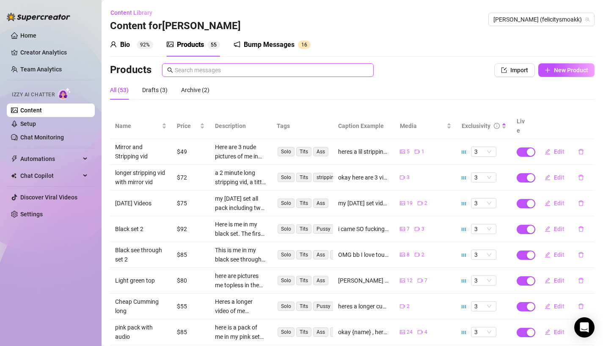
scroll to position [91, 0]
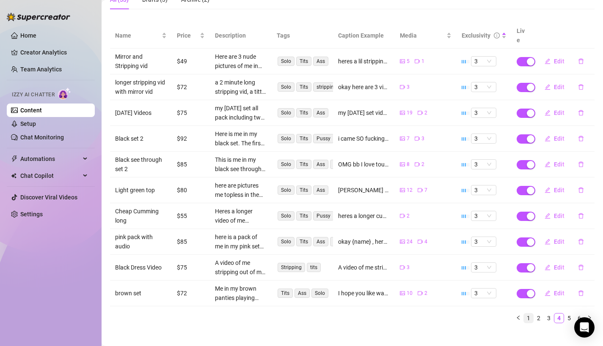
click at [528, 314] on link "1" at bounding box center [528, 318] width 9 height 9
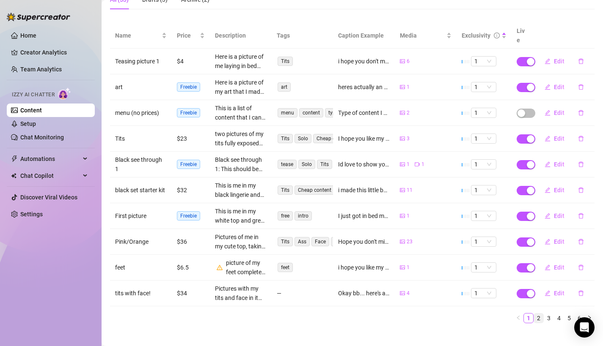
click at [536, 314] on link "2" at bounding box center [538, 318] width 9 height 9
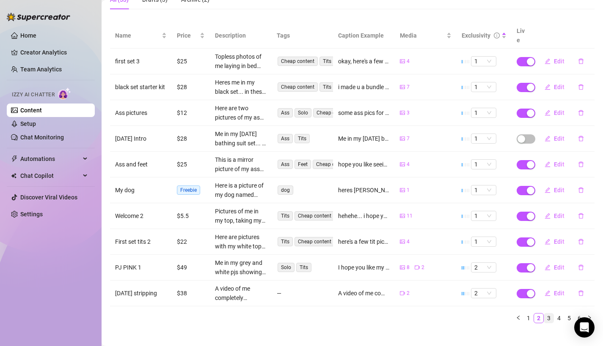
click at [547, 314] on link "3" at bounding box center [548, 318] width 9 height 9
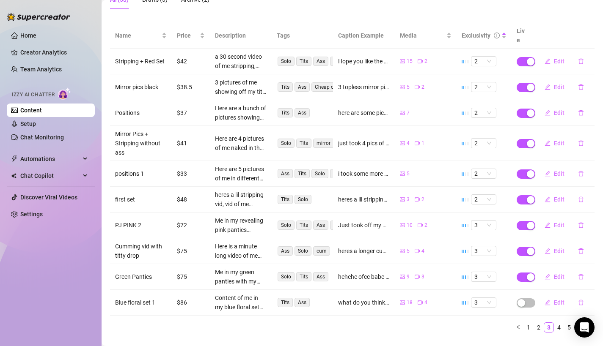
scroll to position [0, 0]
